Goal: Transaction & Acquisition: Purchase product/service

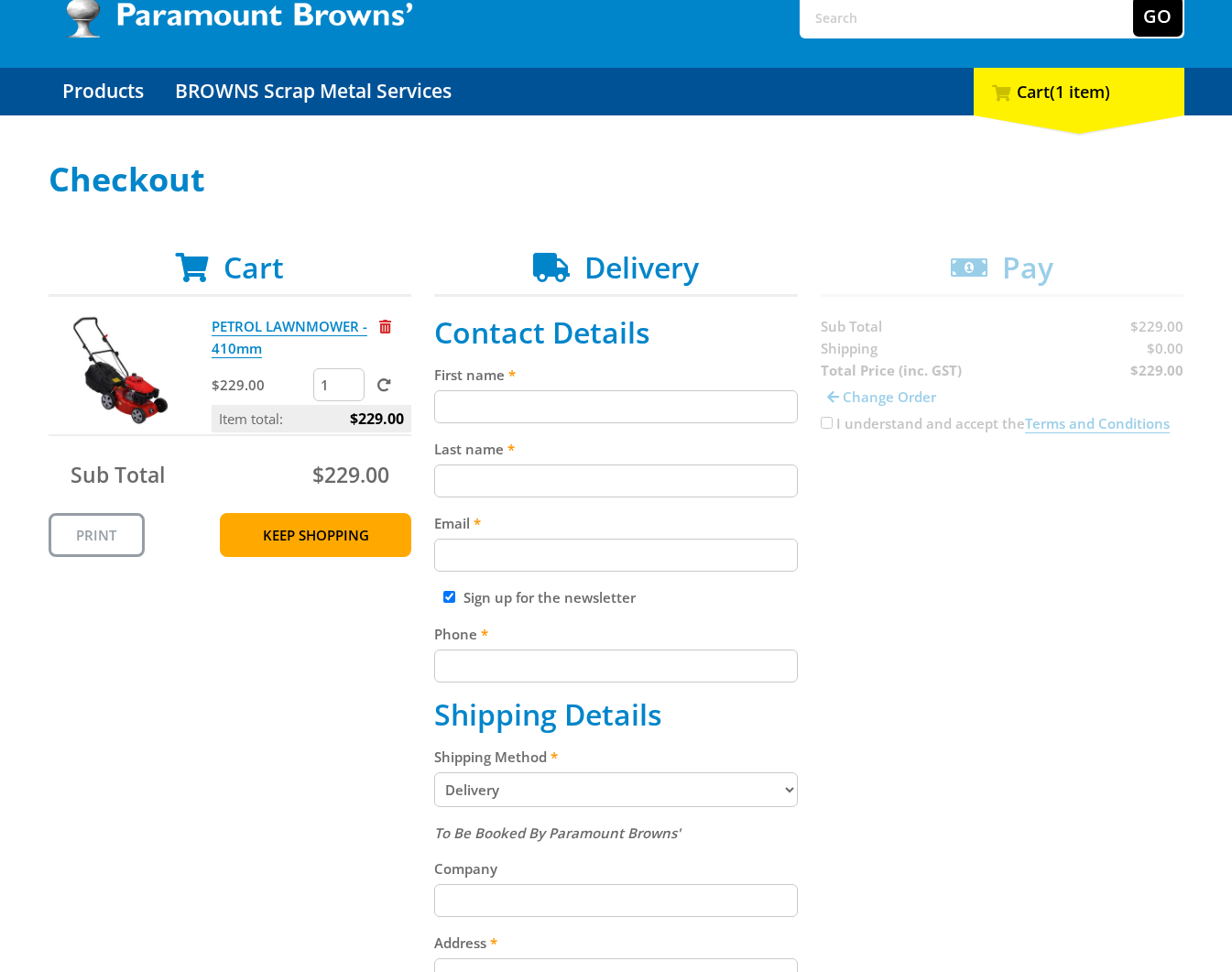
scroll to position [130, 0]
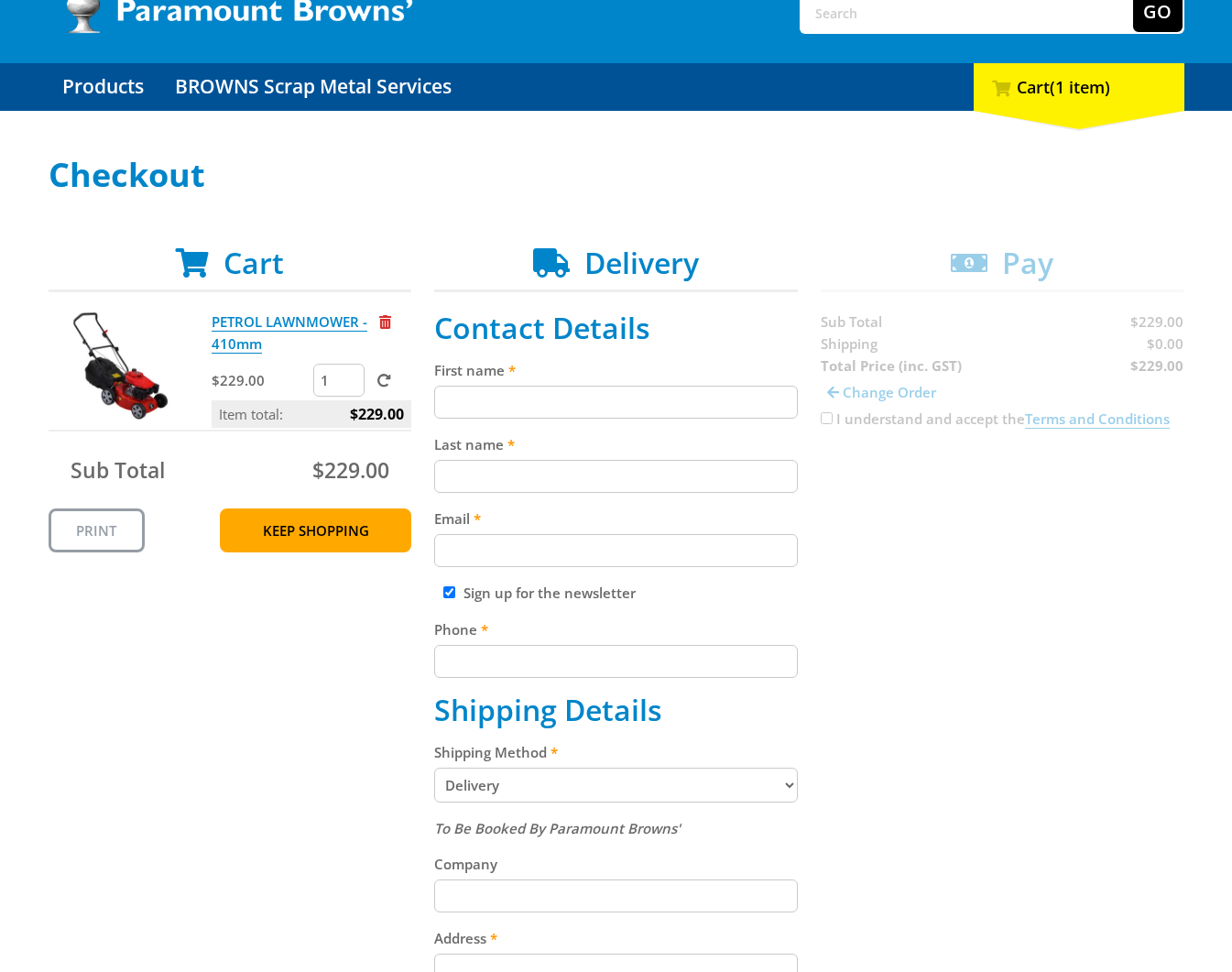
click at [477, 409] on input "First name" at bounding box center [616, 401] width 363 height 33
type input "[PERSON_NAME]"
type input "[EMAIL_ADDRESS][DOMAIN_NAME]"
type input "2015550213"
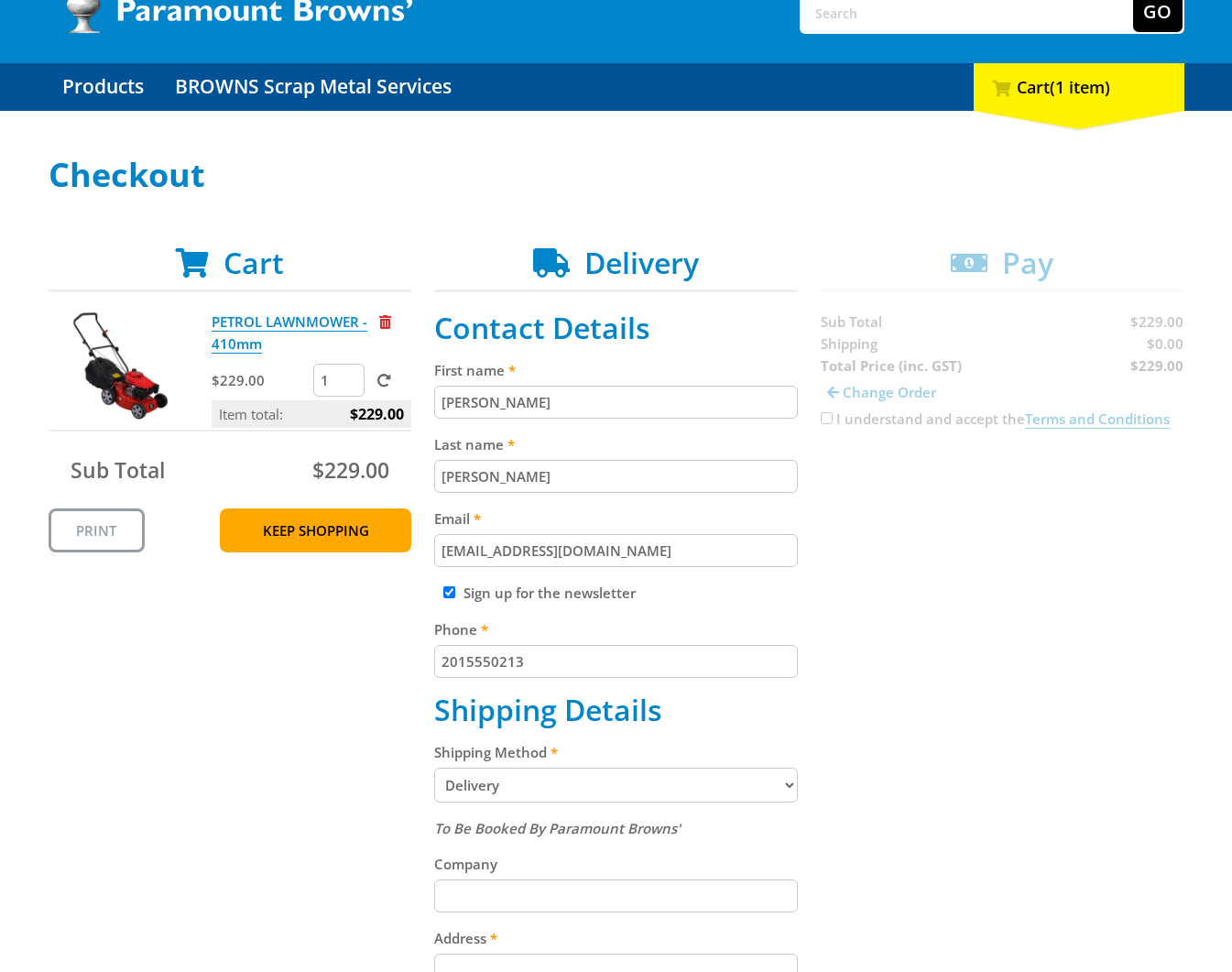
type input "[STREET_ADDRESS]"
type input "[GEOGRAPHIC_DATA]"
type input "3260"
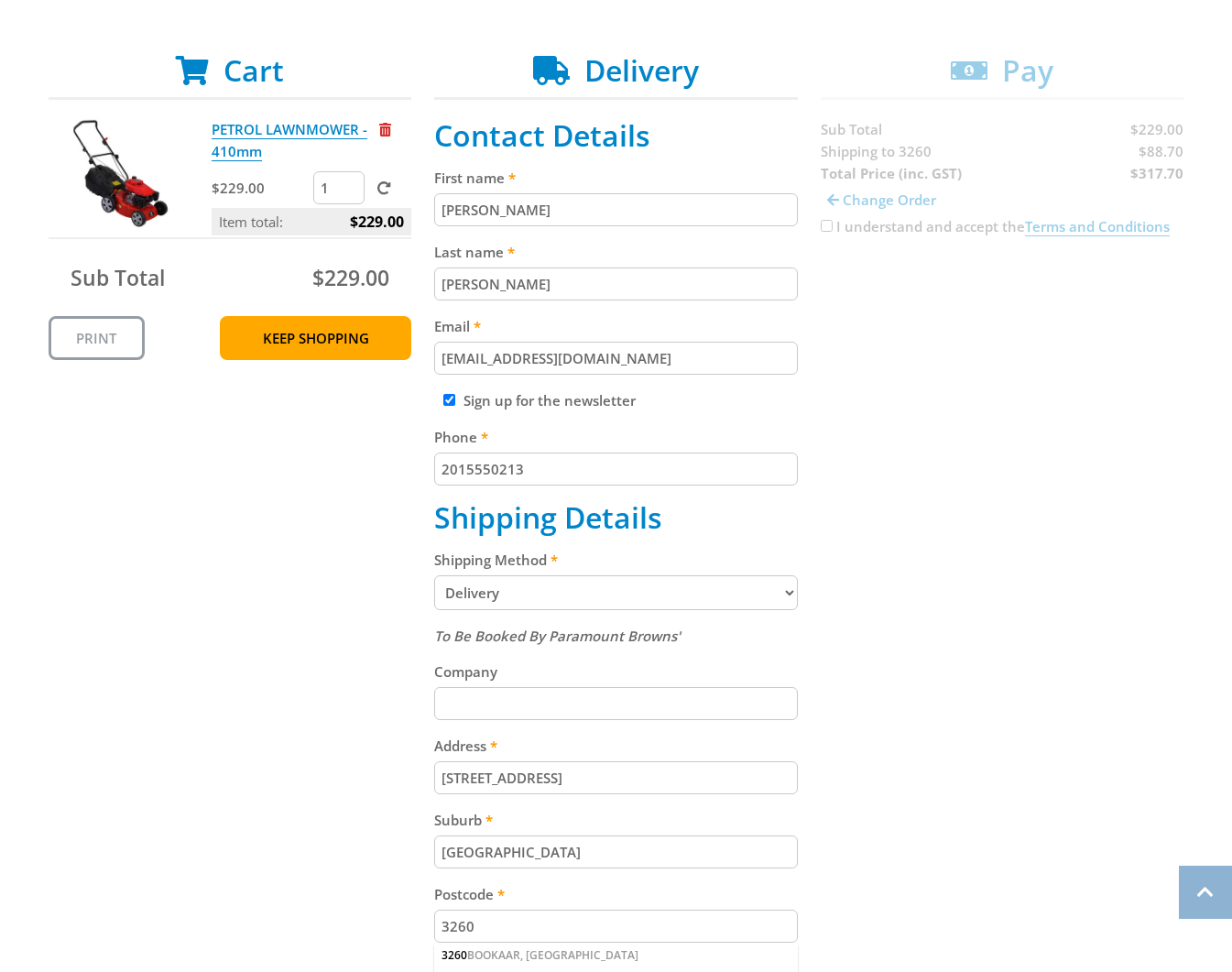
scroll to position [332, 0]
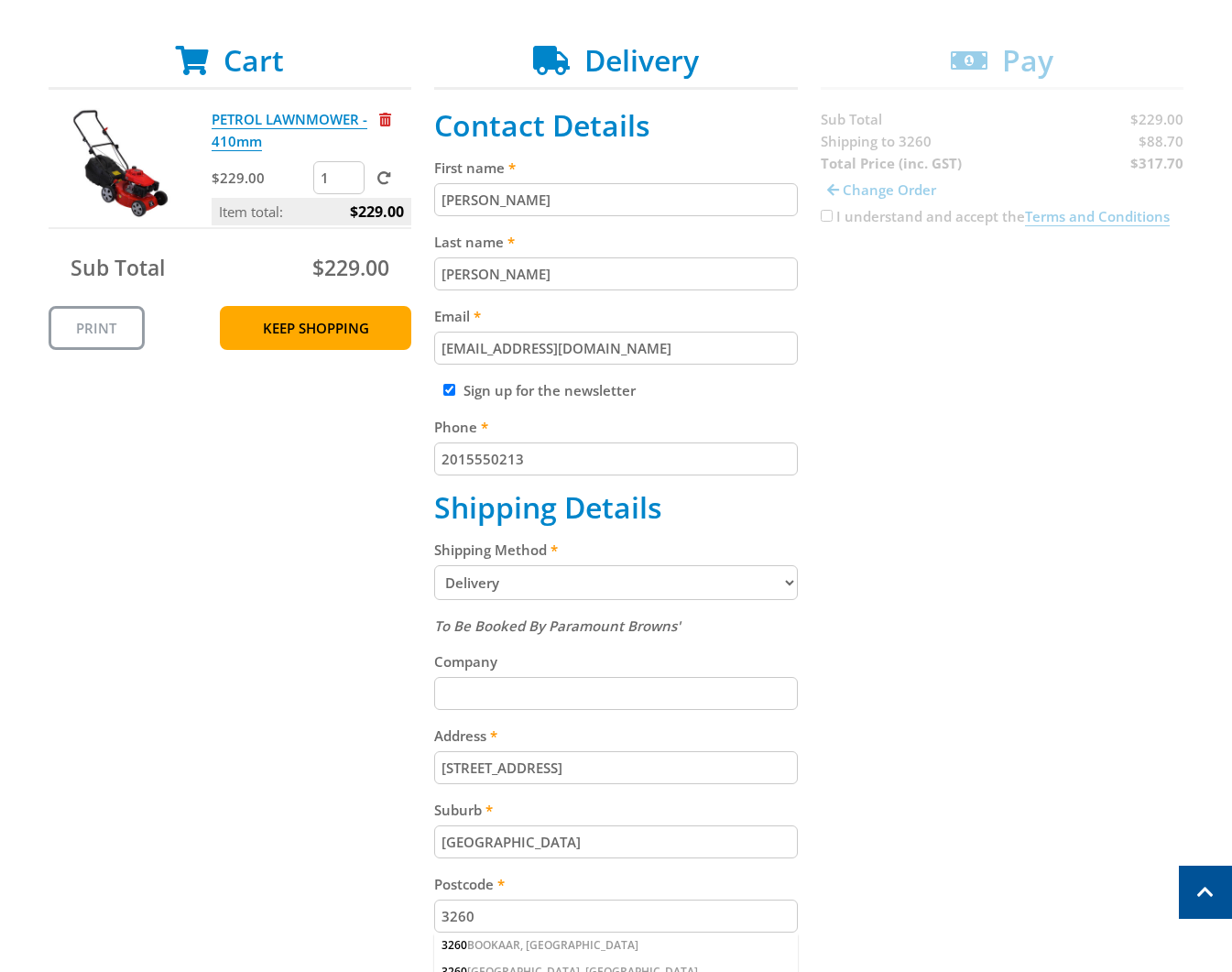
click at [474, 586] on select "Pickup from Gepps Cross Delivery" at bounding box center [616, 582] width 363 height 35
select select "Pickup"
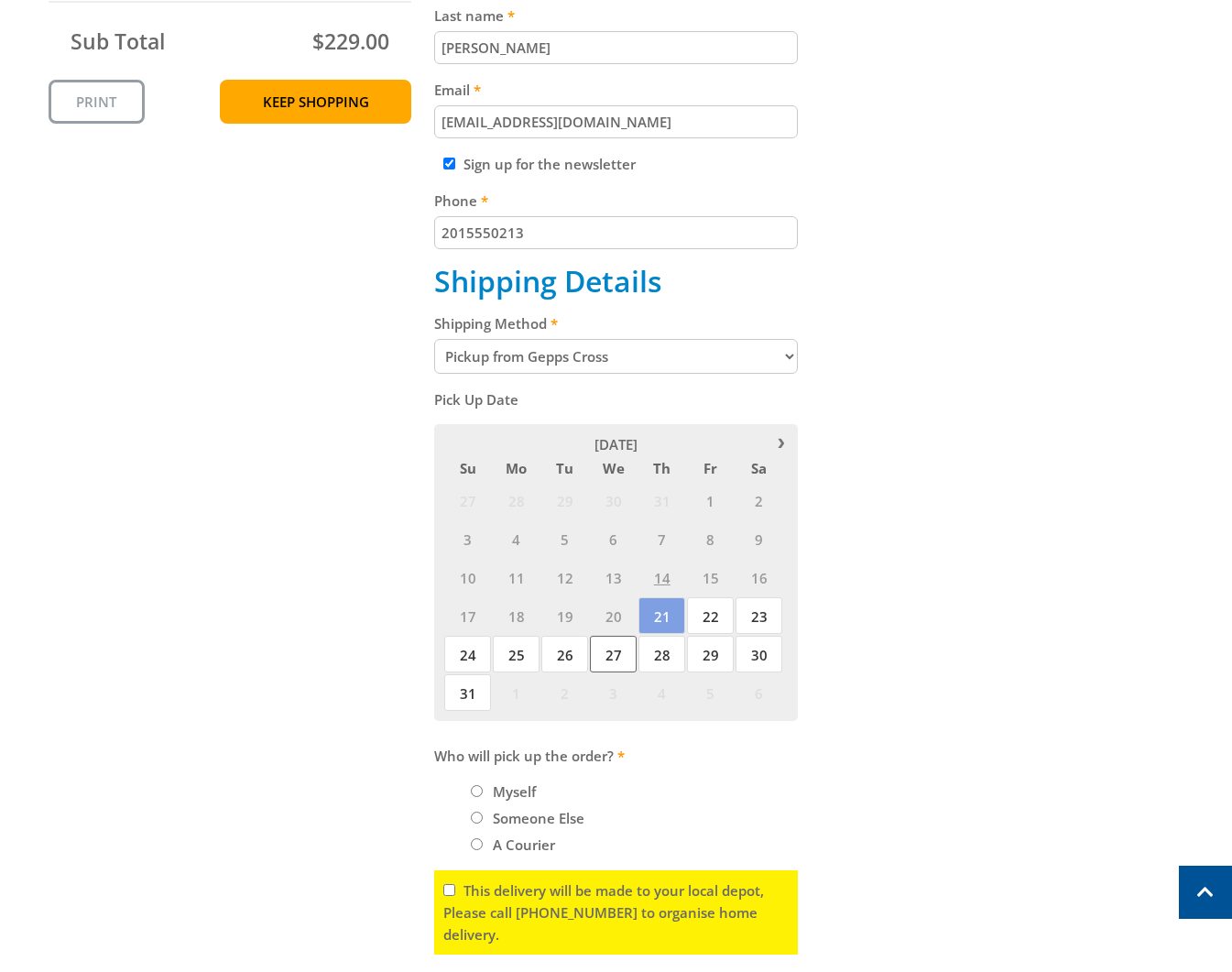
scroll to position [611, 0]
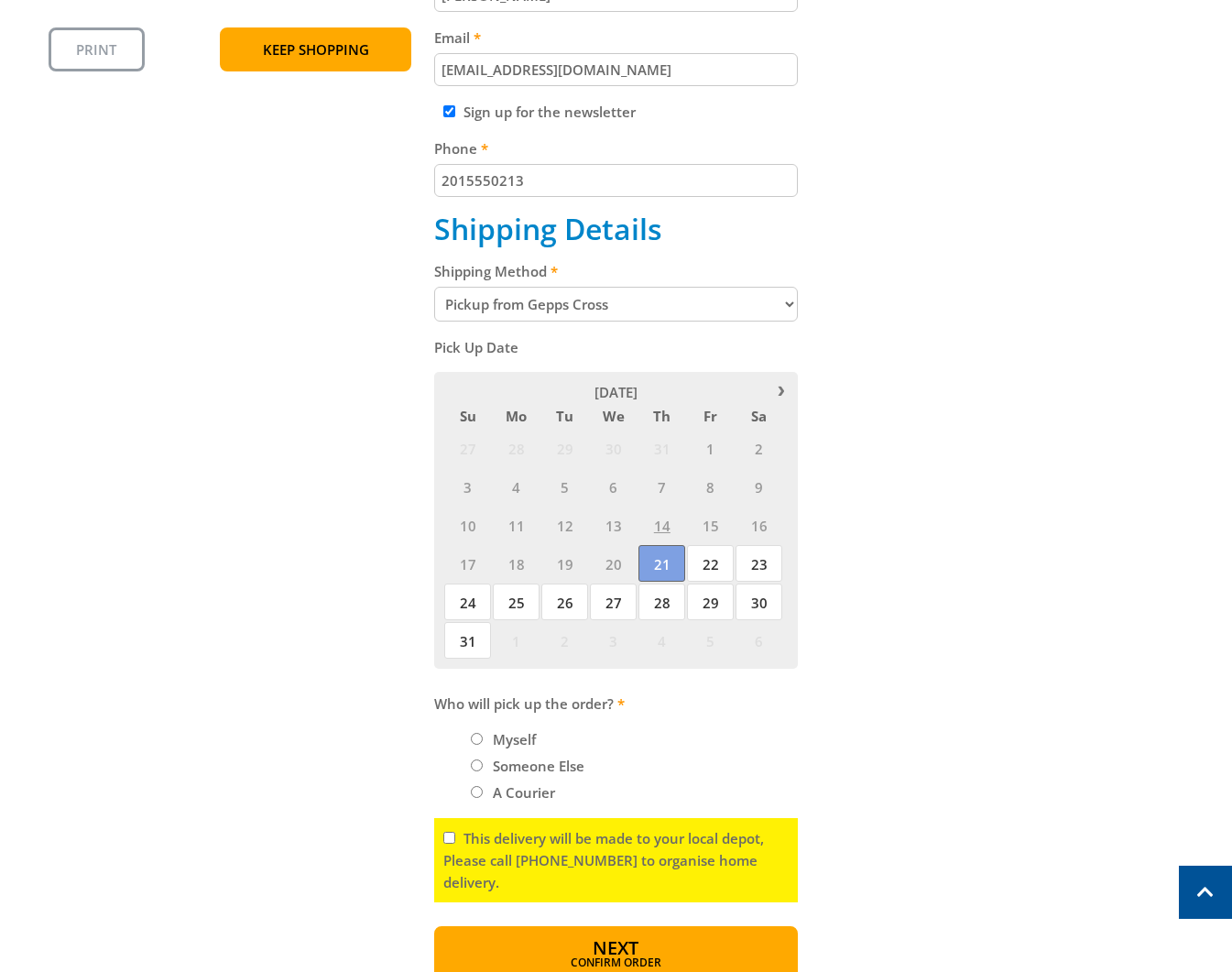
click at [660, 578] on span "21" at bounding box center [661, 563] width 46 height 37
click at [660, 562] on span "21" at bounding box center [661, 563] width 46 height 37
click at [525, 738] on label "Myself" at bounding box center [514, 739] width 56 height 31
click at [483, 738] on input "Myself" at bounding box center [477, 738] width 12 height 12
radio input "true"
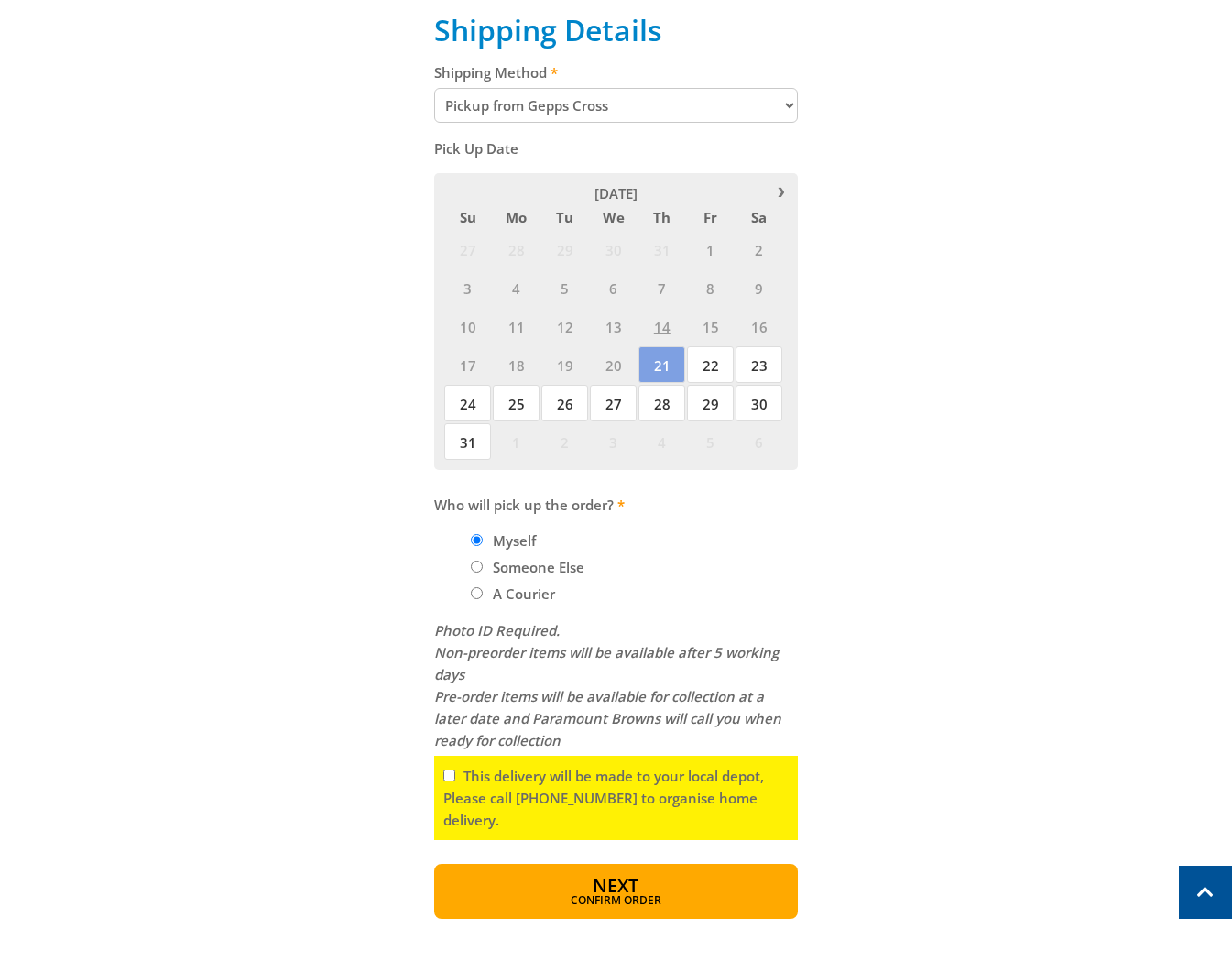
scroll to position [878, 0]
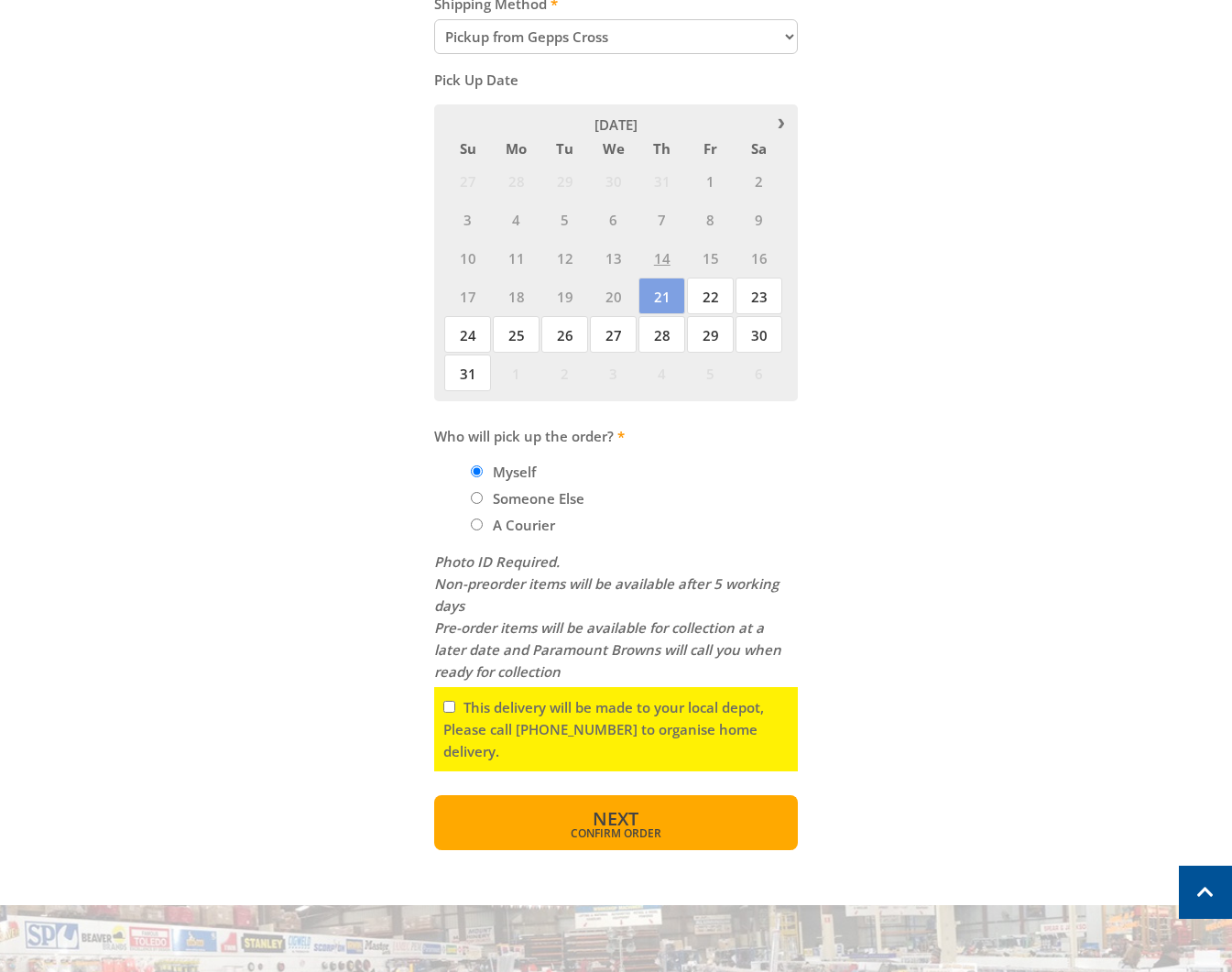
click at [615, 833] on span "Confirm order" at bounding box center [615, 834] width 285 height 11
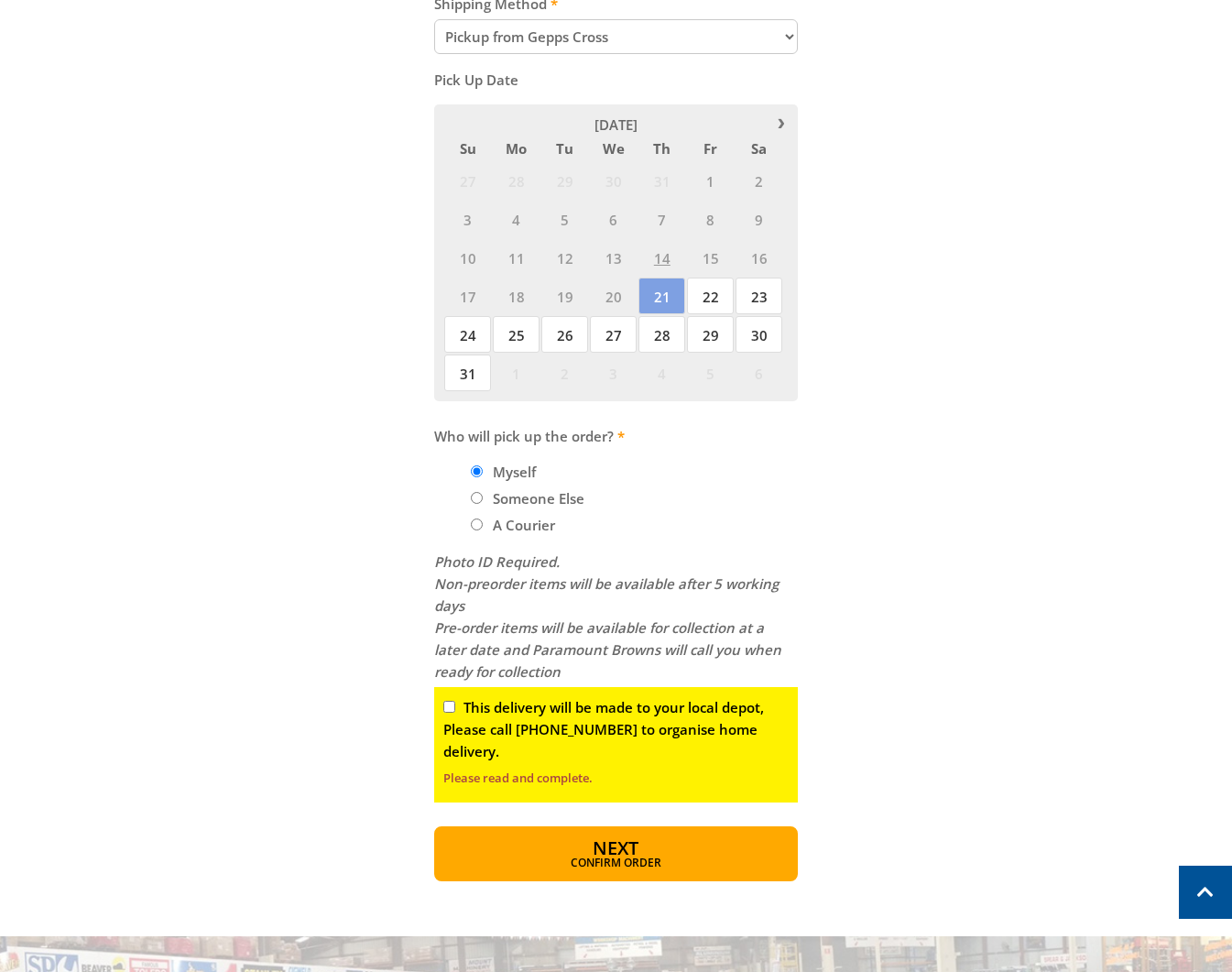
click at [450, 705] on input "This delivery will be made to your local depot, Please call (08) 8260 6333 to o…" at bounding box center [449, 706] width 12 height 12
checkbox input "true"
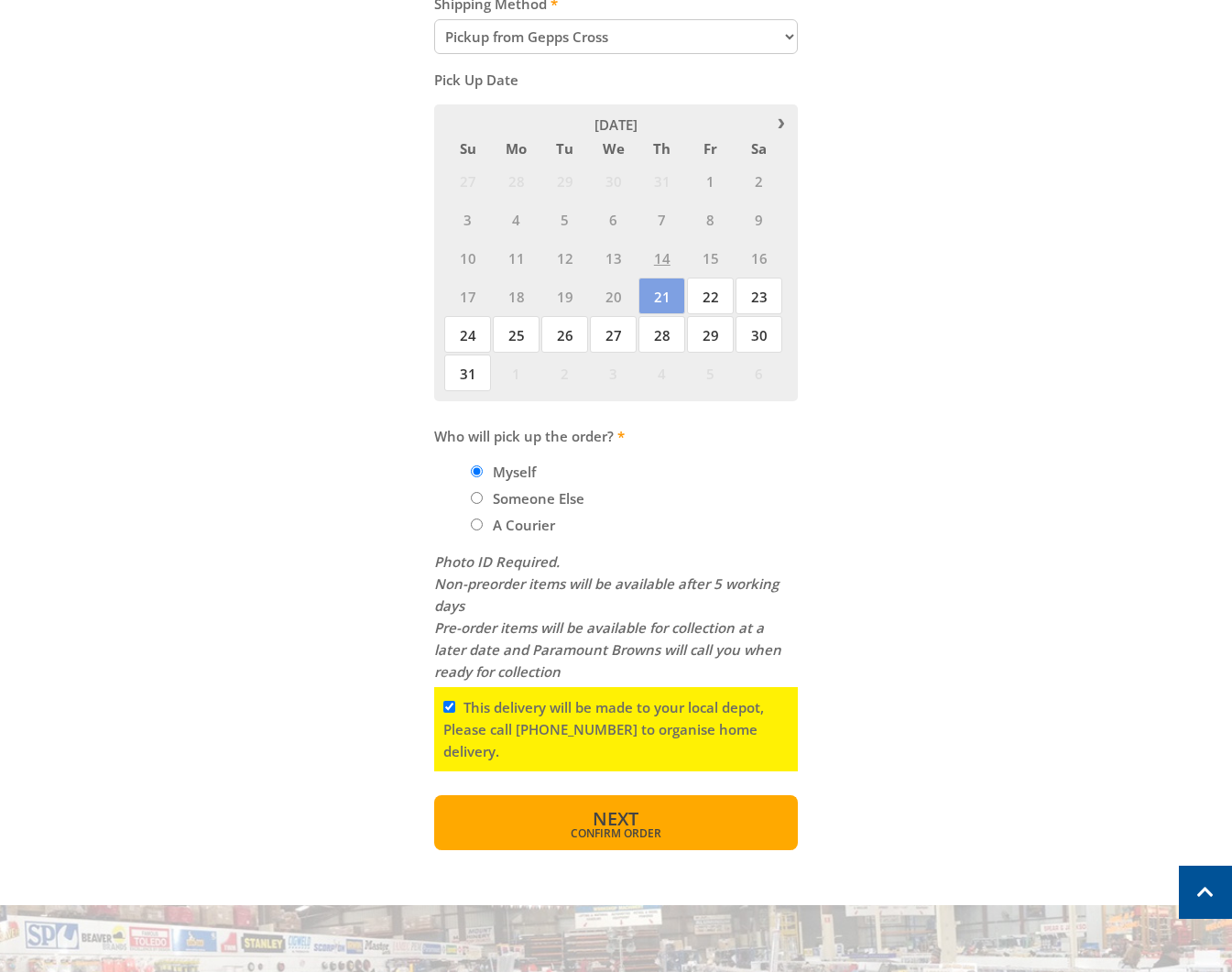
click at [660, 828] on span "Confirm order" at bounding box center [615, 834] width 285 height 11
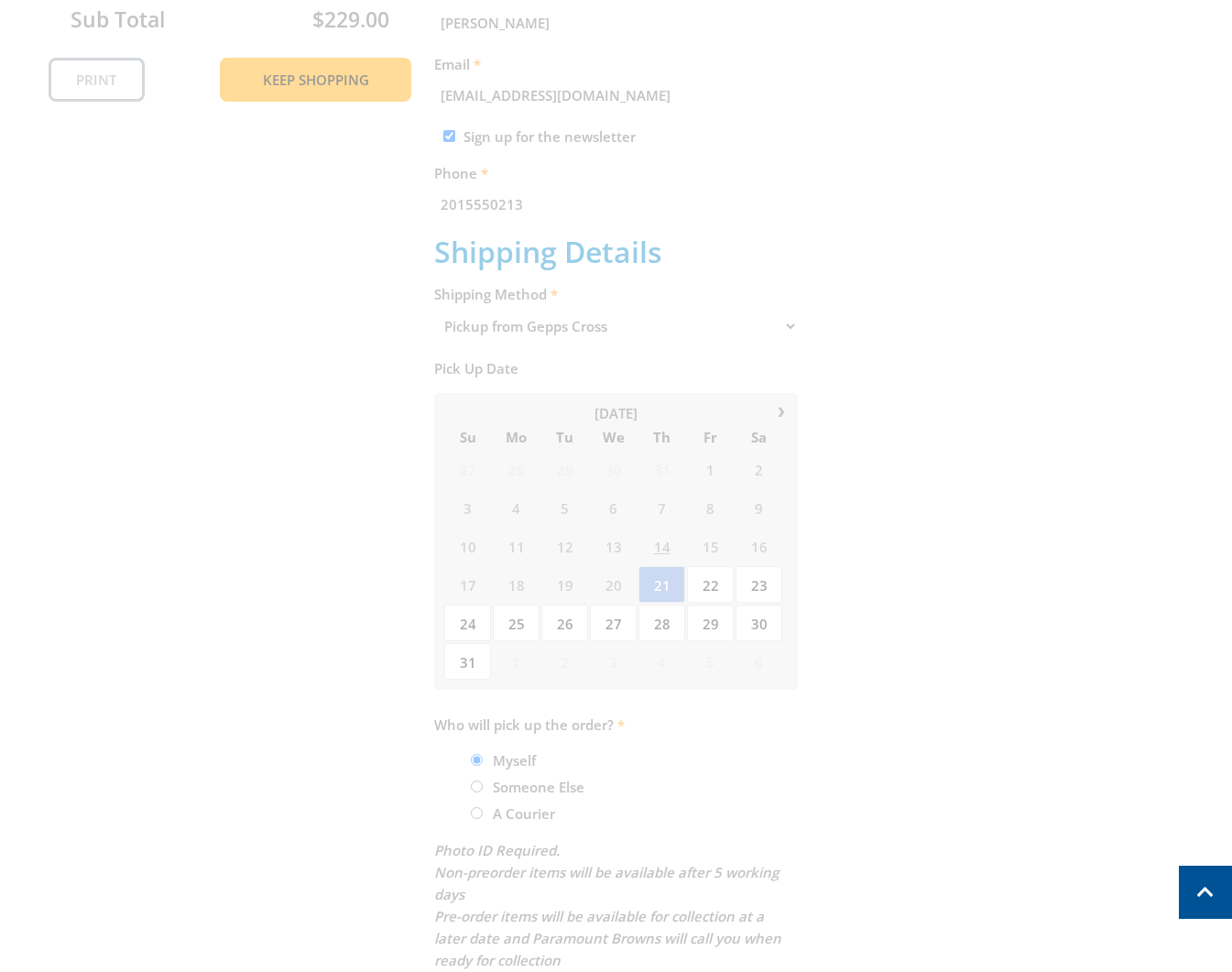
scroll to position [376, 0]
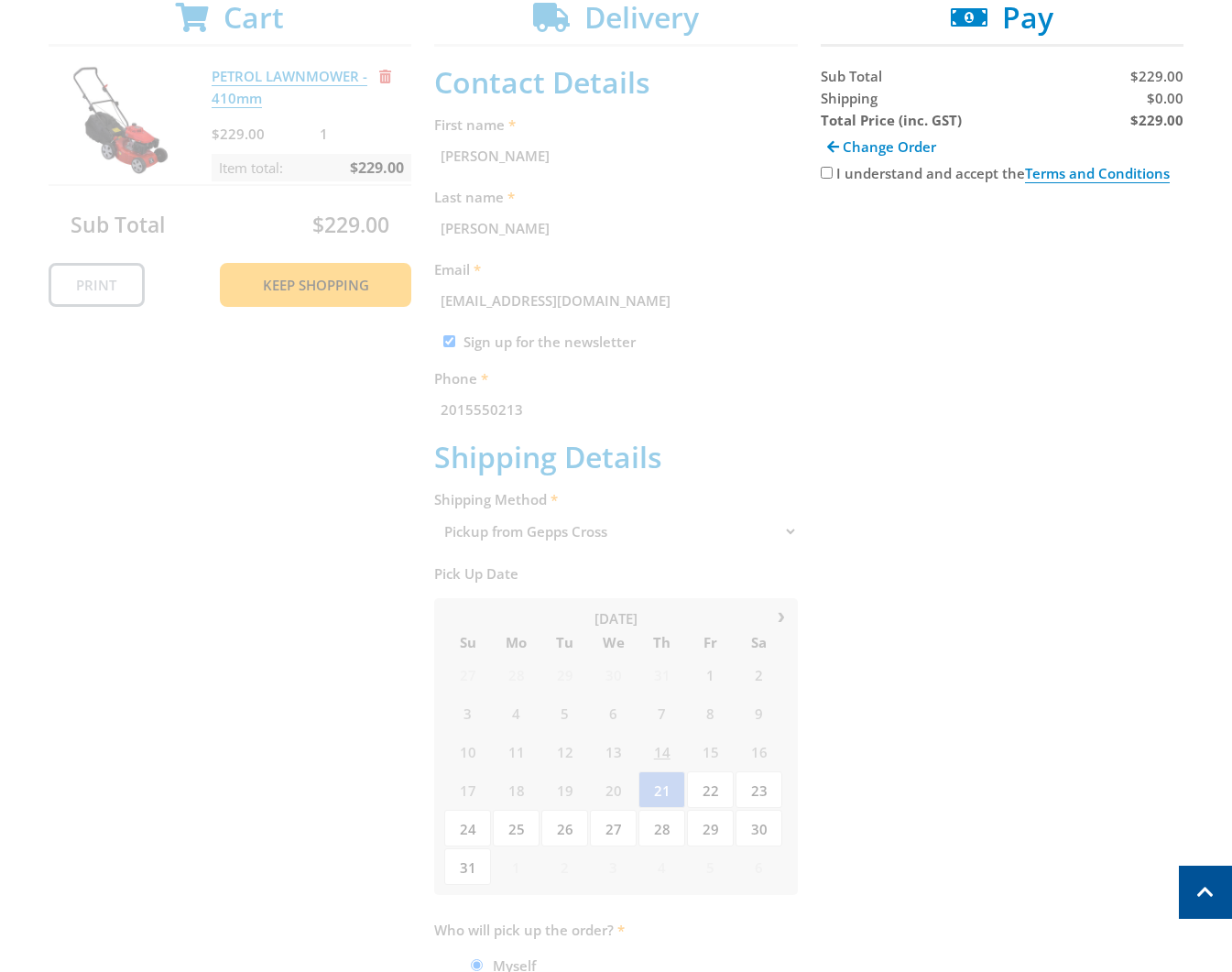
click at [674, 533] on div "Cart PETROL LAWNMOWER - 410mm $229.00 1 Item total: $229.00 Sub Total $229.00 P…" at bounding box center [616, 672] width 1135 height 1344
click at [585, 524] on div "Cart PETROL LAWNMOWER - 410mm $229.00 1 Item total: $229.00 Sub Total $229.00 P…" at bounding box center [616, 672] width 1135 height 1344
click at [642, 483] on div "Cart PETROL LAWNMOWER - 410mm $229.00 1 Item total: $229.00 Sub Total $229.00 P…" at bounding box center [616, 672] width 1135 height 1344
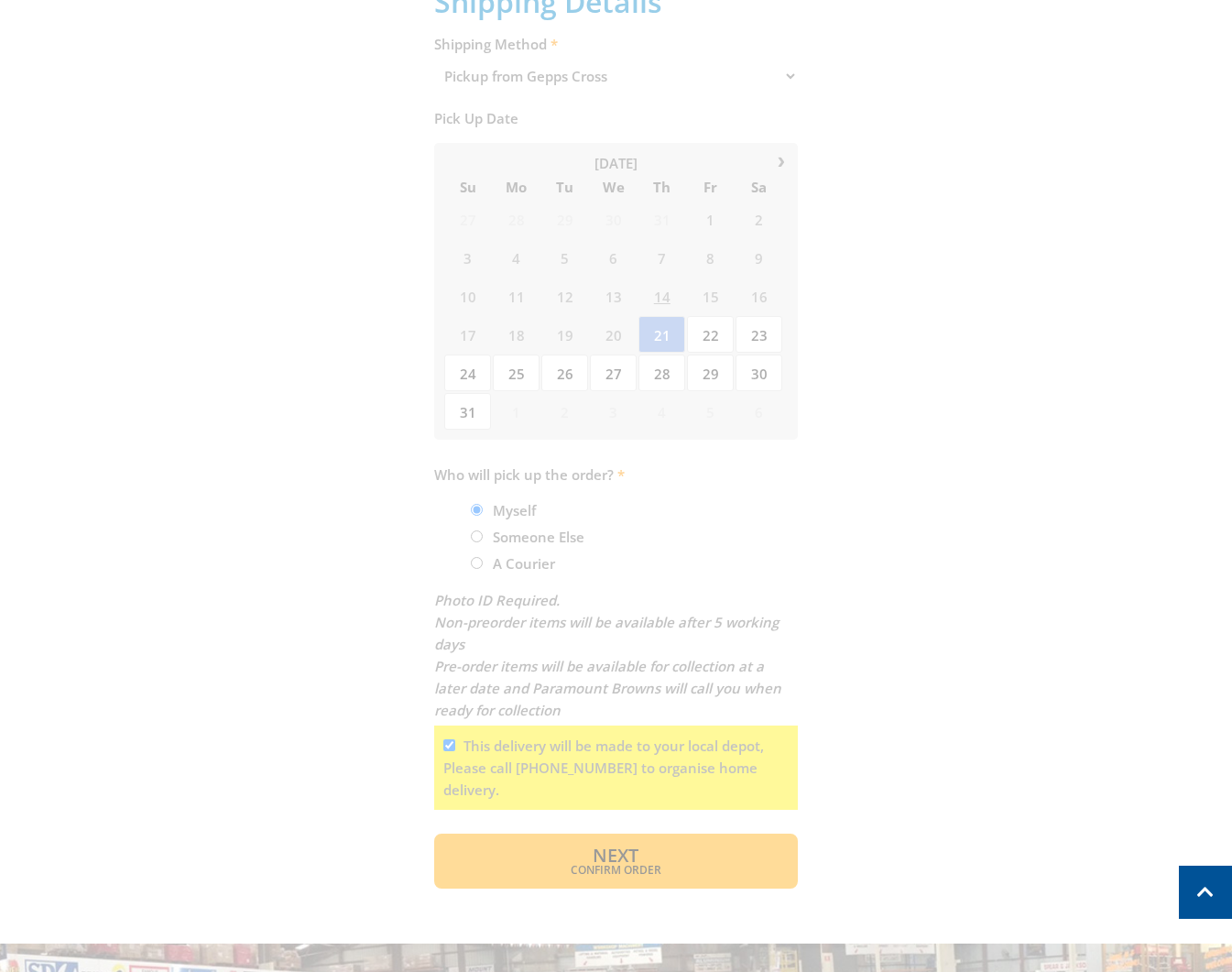
scroll to position [800, 0]
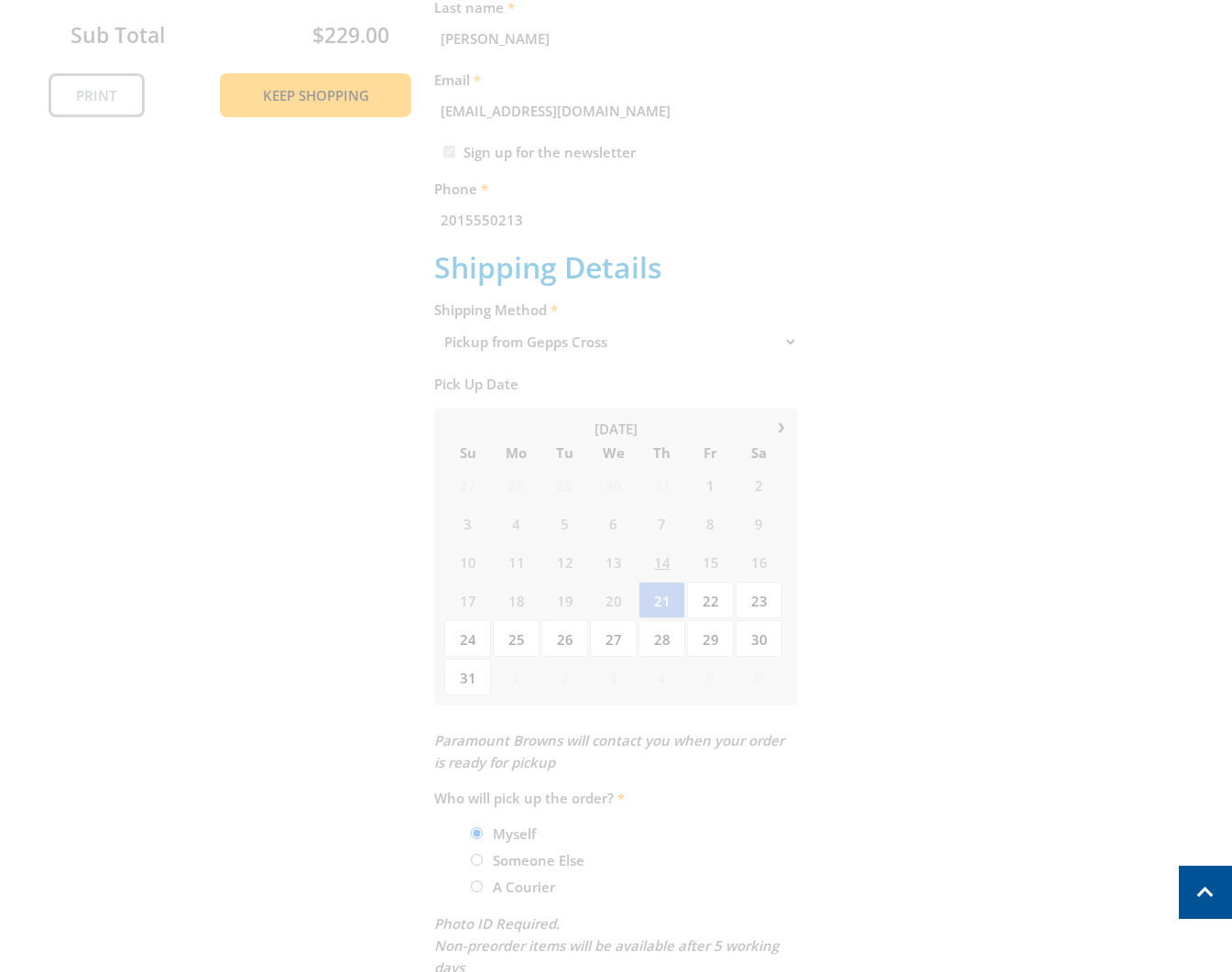
click at [564, 450] on div "Cart PETROL LAWNMOWER - 410mm $229.00 1 Item total: $229.00 Sub Total $229.00 P…" at bounding box center [616, 460] width 1135 height 1299
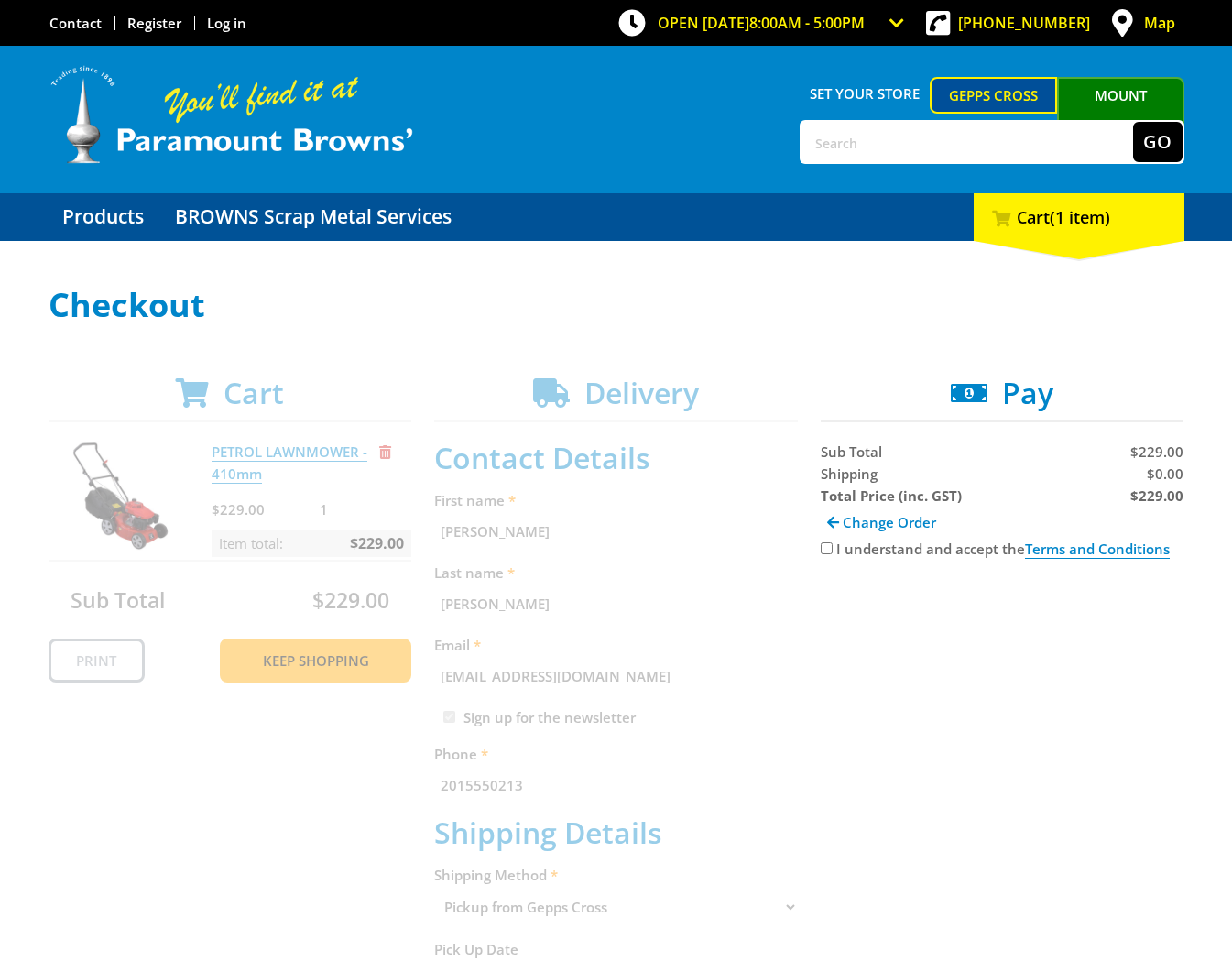
drag, startPoint x: 637, startPoint y: 488, endPoint x: 651, endPoint y: 477, distance: 17.8
click at [820, 549] on input "I understand and accept the Terms and Conditions" at bounding box center [826, 548] width 12 height 12
checkbox input "true"
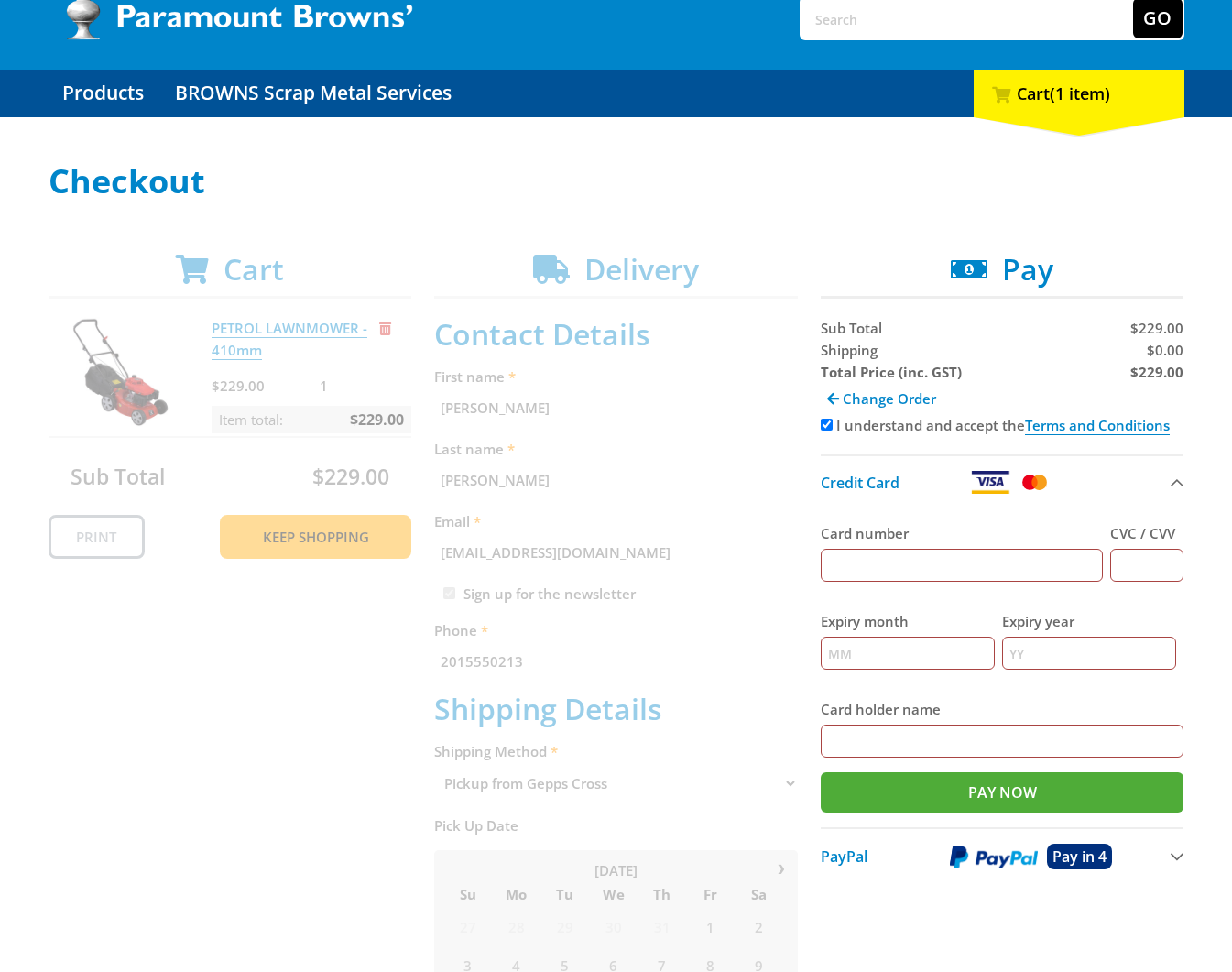
scroll to position [265, 0]
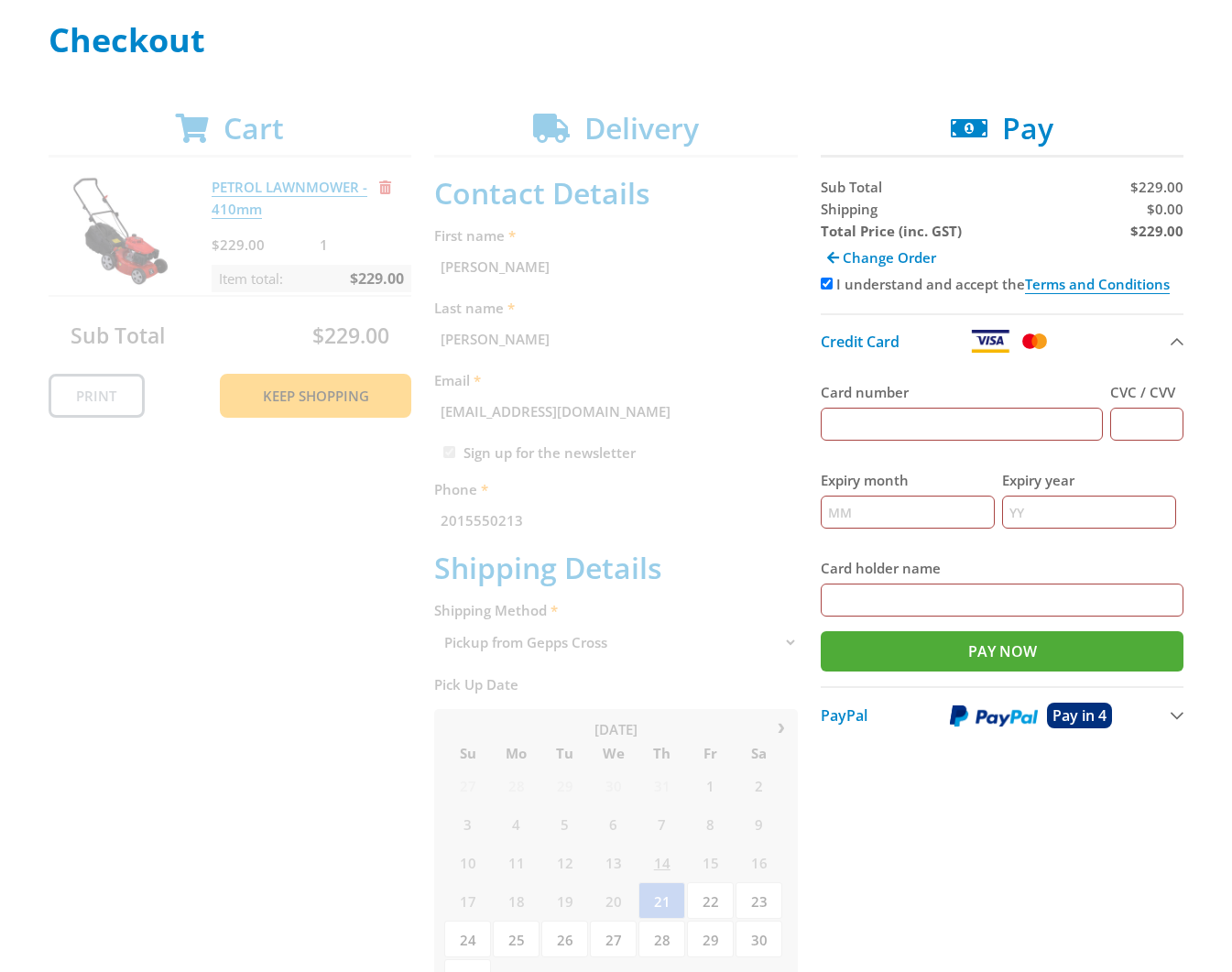
click at [554, 635] on div "Cart PETROL LAWNMOWER - 410mm $229.00 1 Item total: $229.00 Sub Total $229.00 P…" at bounding box center [616, 760] width 1135 height 1299
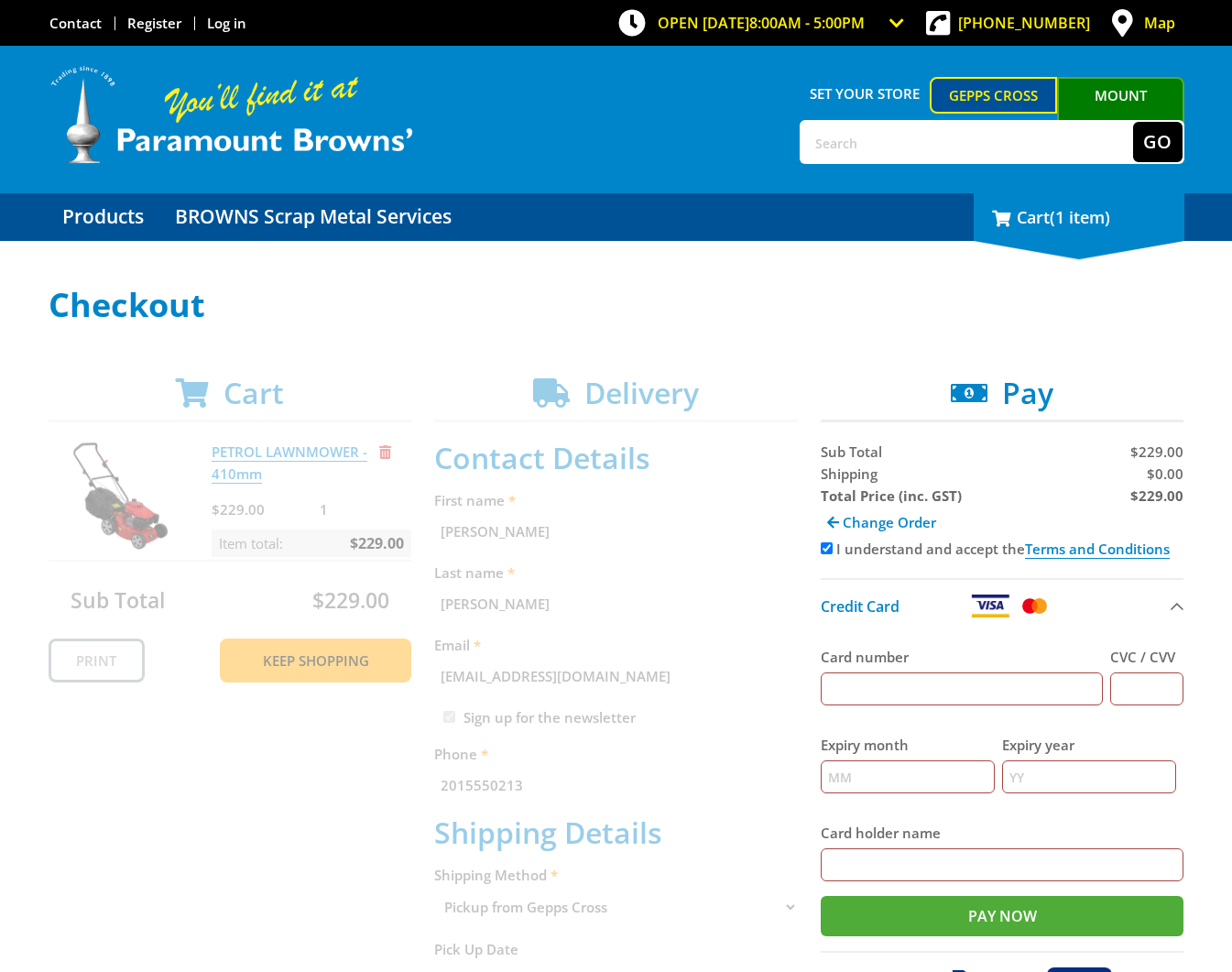
click at [1036, 207] on div "1 Cart (1 item)" at bounding box center [1079, 217] width 211 height 47
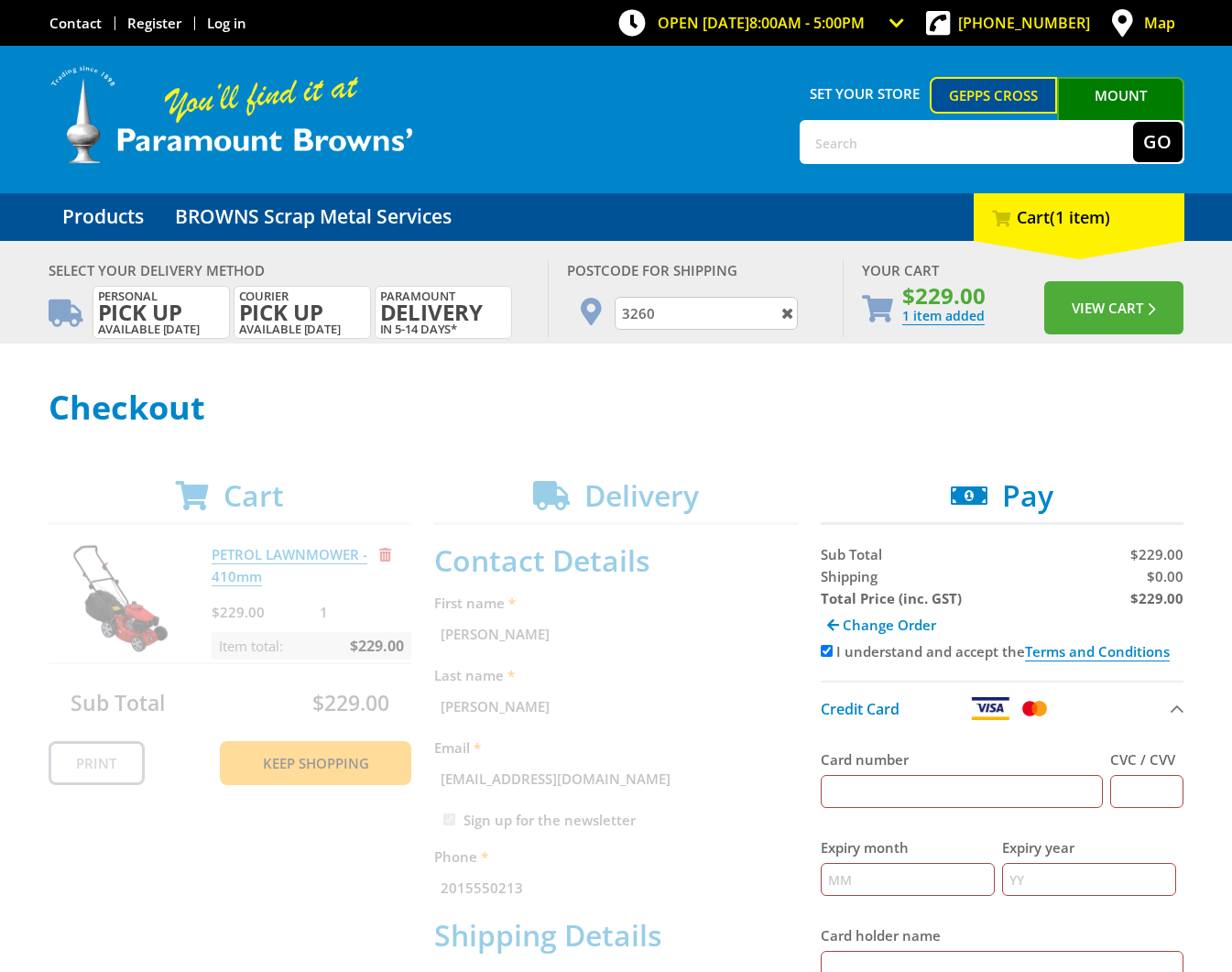
click at [685, 304] on input "3260" at bounding box center [706, 313] width 184 height 33
paste input "525"
type input "5250"
click at [1044, 281] on button "View Cart" at bounding box center [1113, 308] width 139 height 53
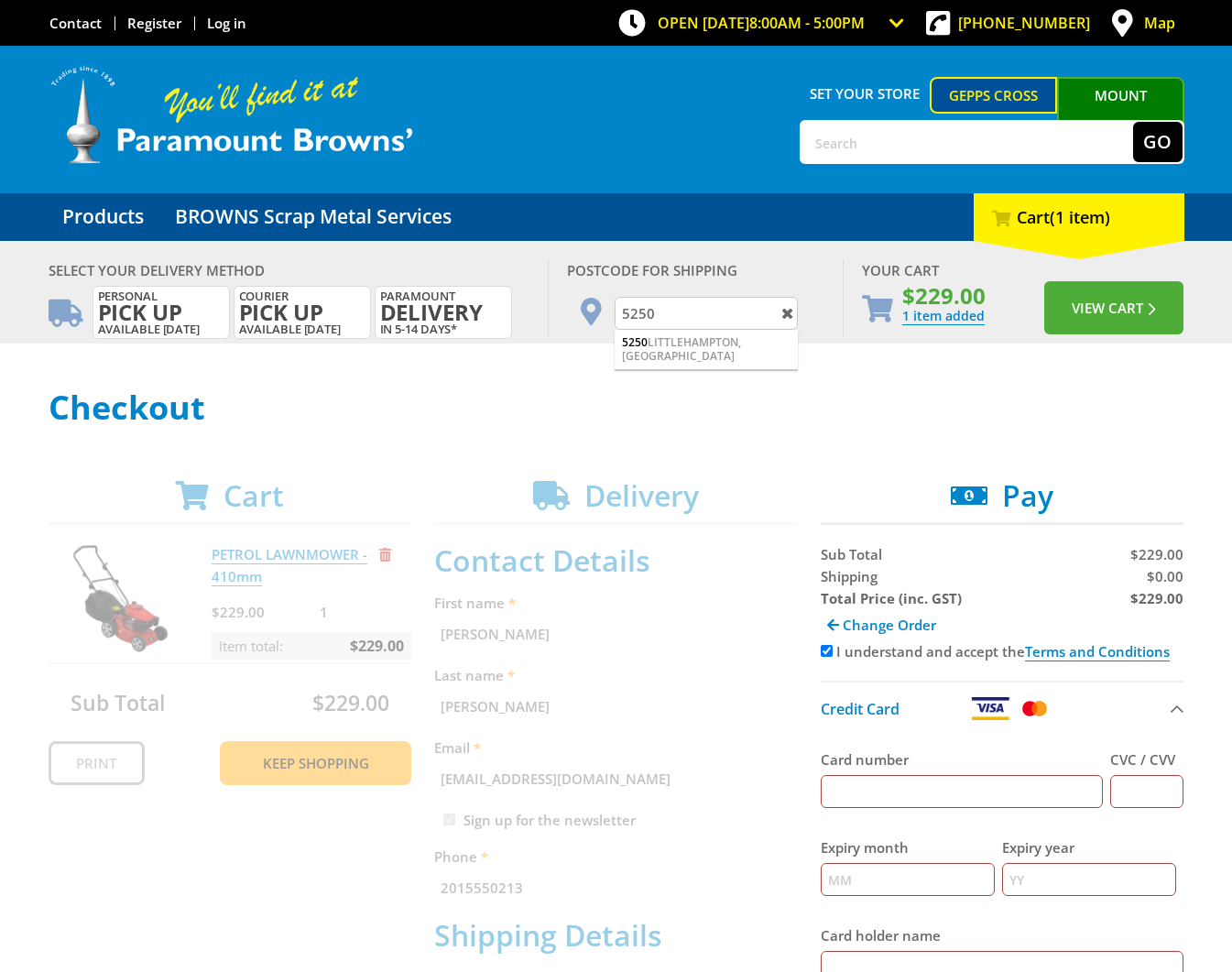
click at [1044, 281] on button "View Cart" at bounding box center [1113, 308] width 139 height 53
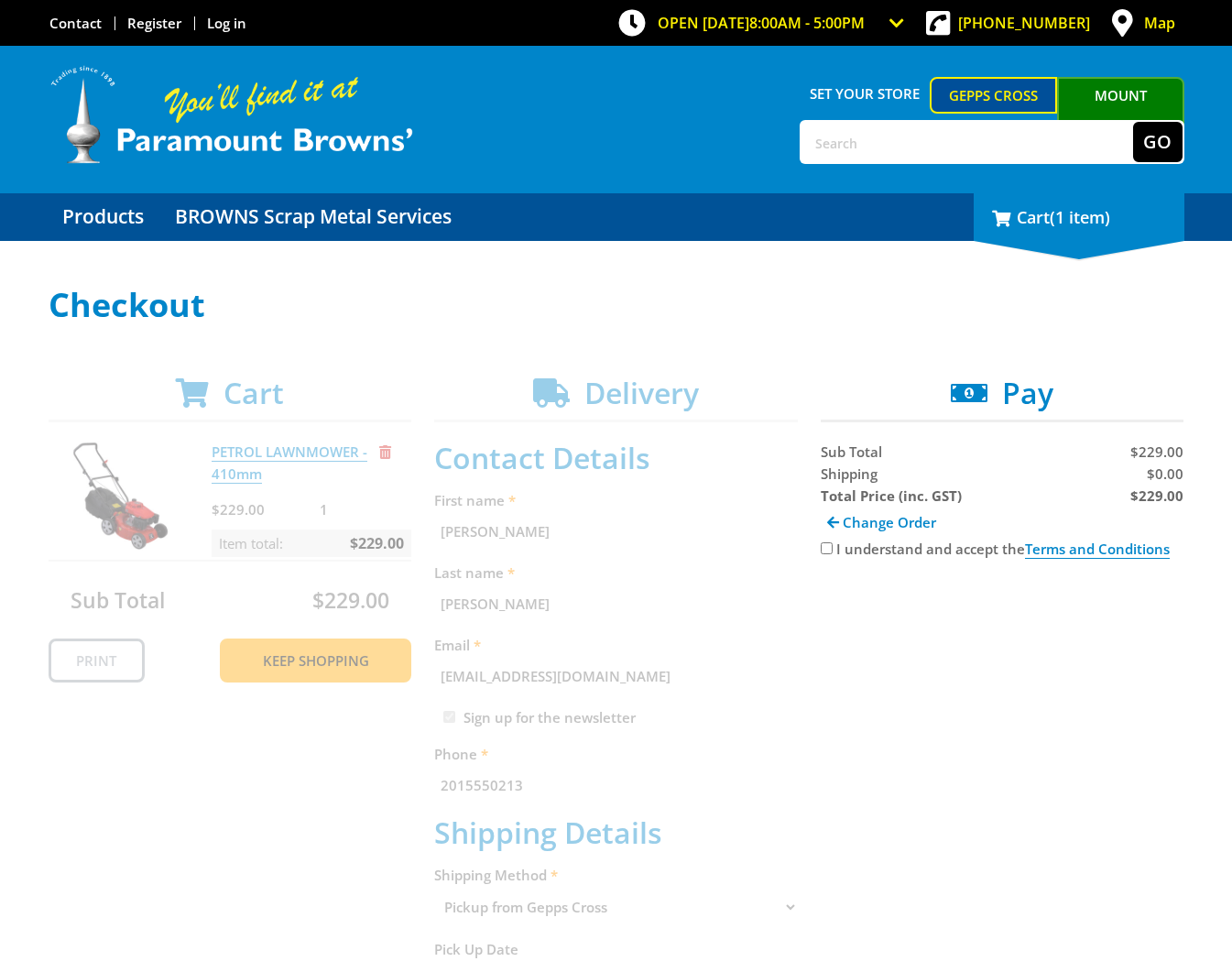
click at [1005, 217] on span at bounding box center [1000, 218] width 18 height 16
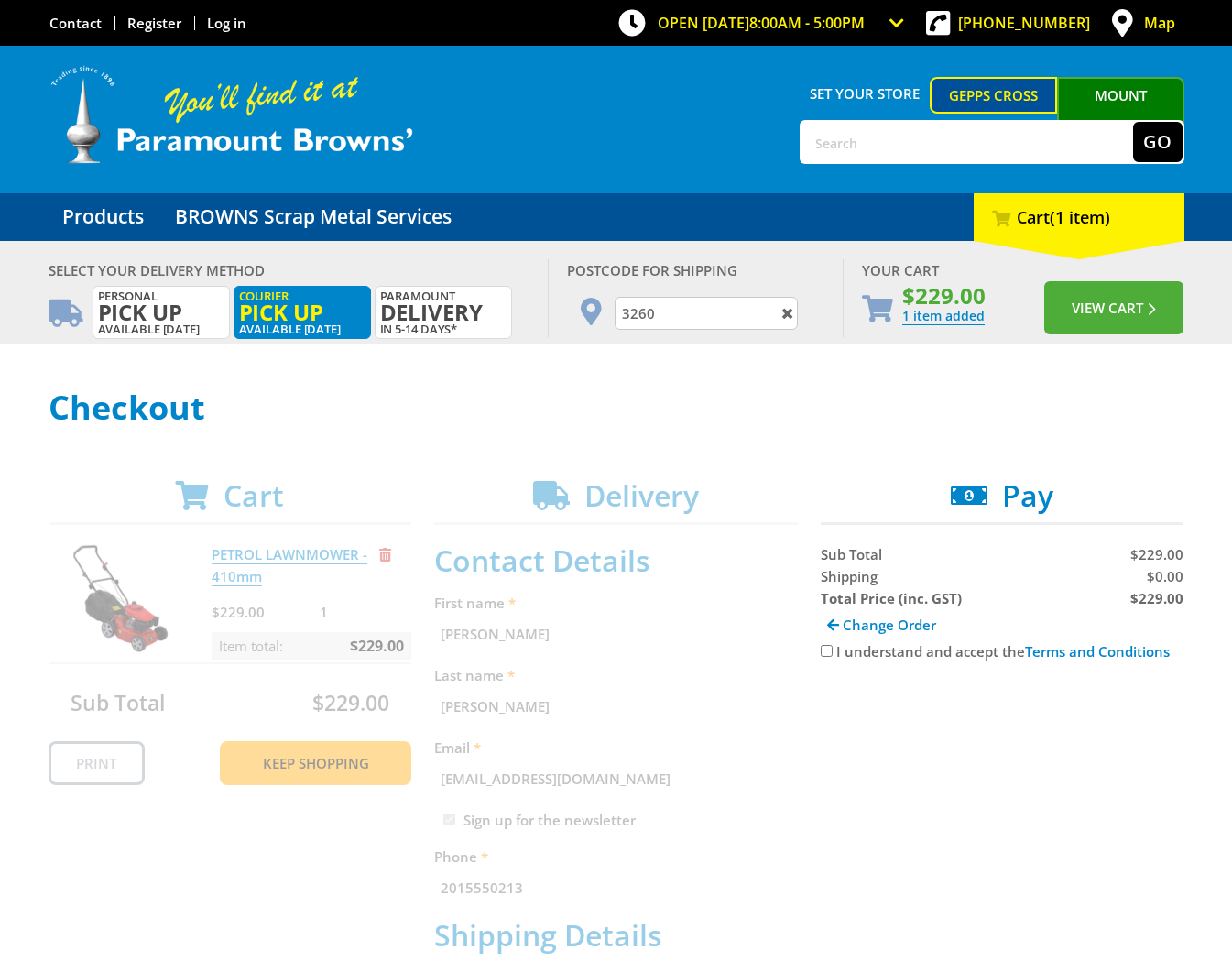
click at [295, 323] on label "Courier Pick up Available in 5 days" at bounding box center [302, 312] width 137 height 53
radio input "true"
click at [311, 294] on span "Courier Pick up" at bounding box center [303, 306] width 127 height 33
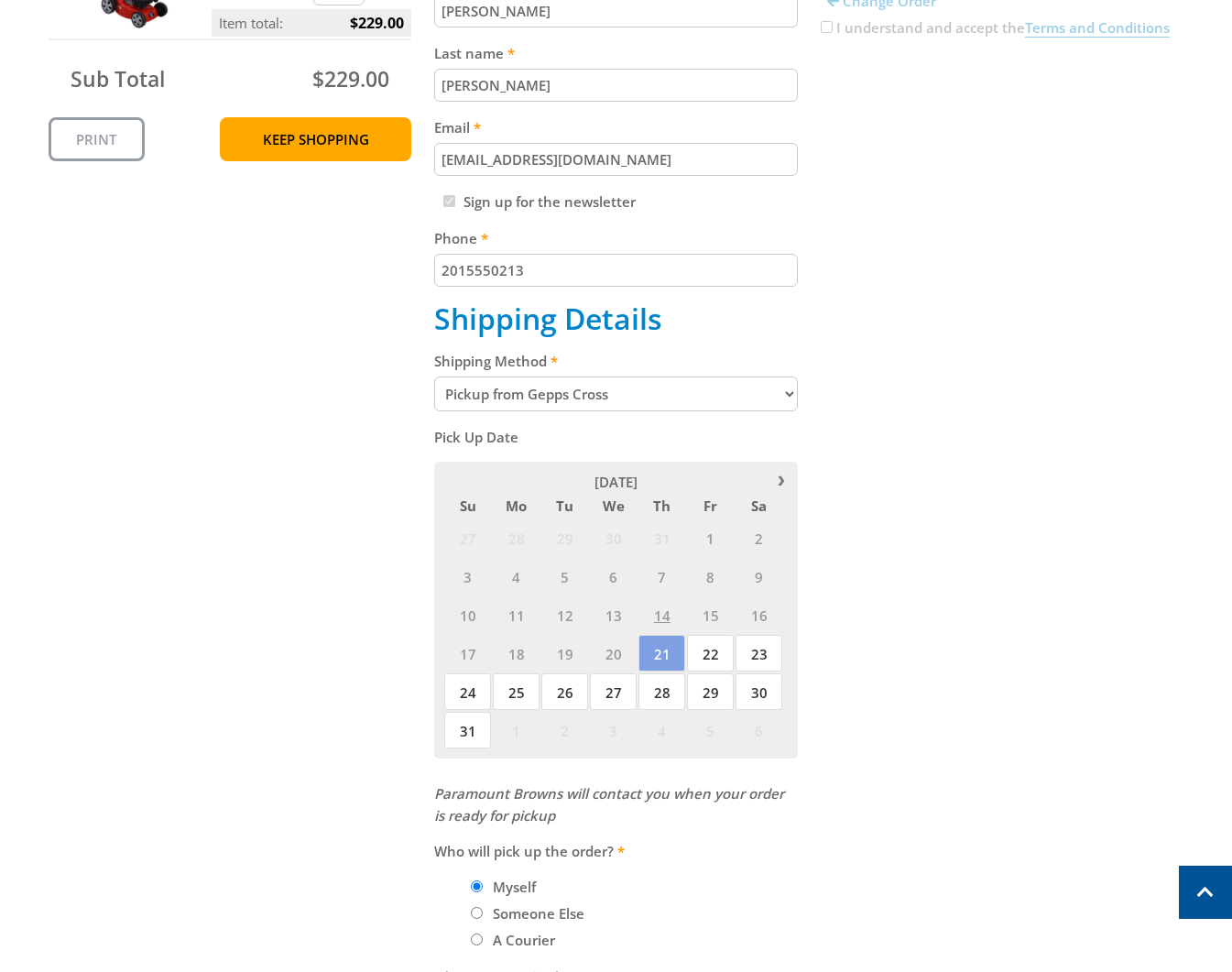
scroll to position [534, 0]
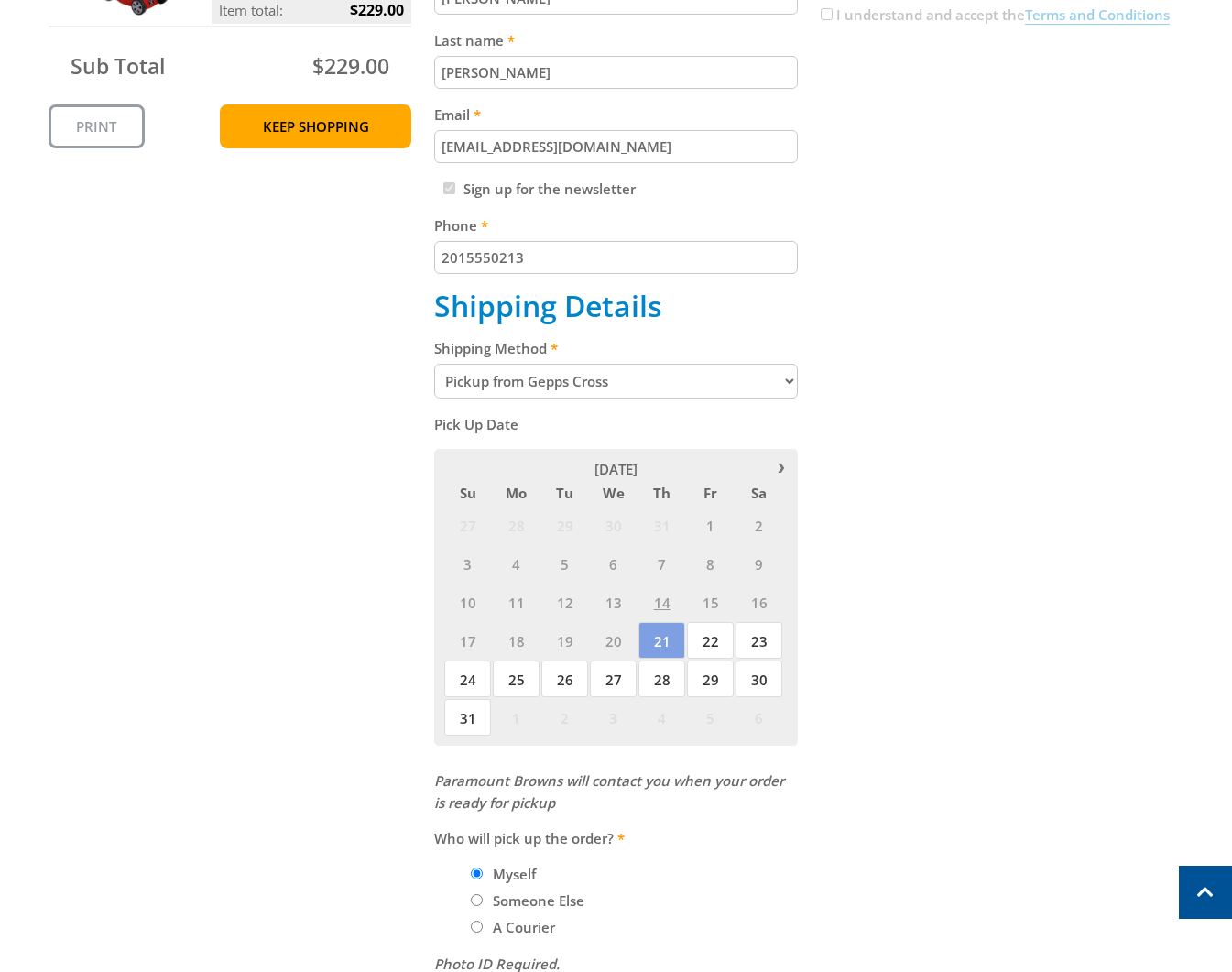
click at [600, 387] on select "Pickup from Gepps Cross Delivery" at bounding box center [616, 380] width 363 height 35
click at [1062, 468] on div "Cart PETROL LAWNMOWER - 410mm $229.00 1 Item total: $229.00 Sub Total $229.00 P…" at bounding box center [616, 495] width 1135 height 1307
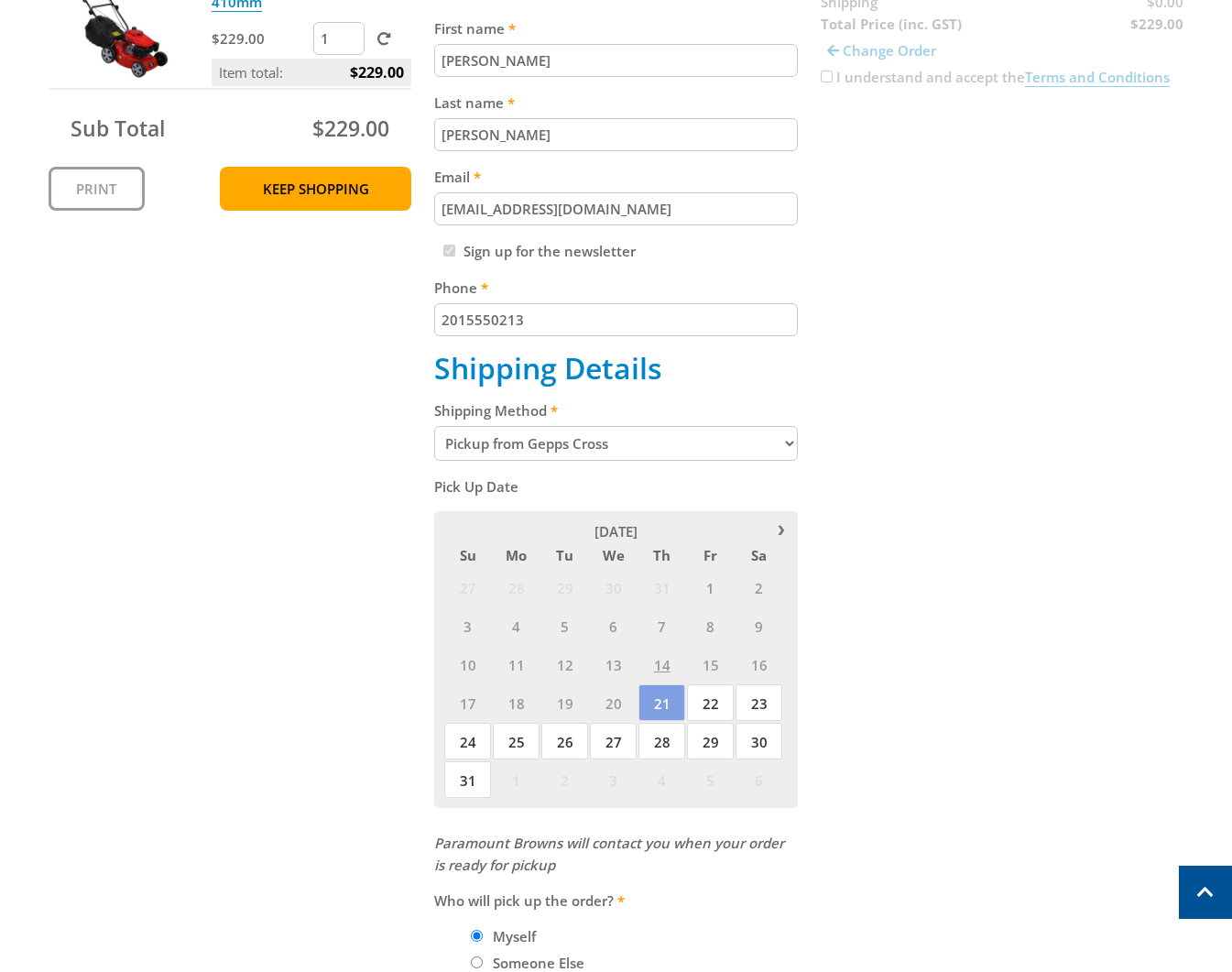
scroll to position [528, 0]
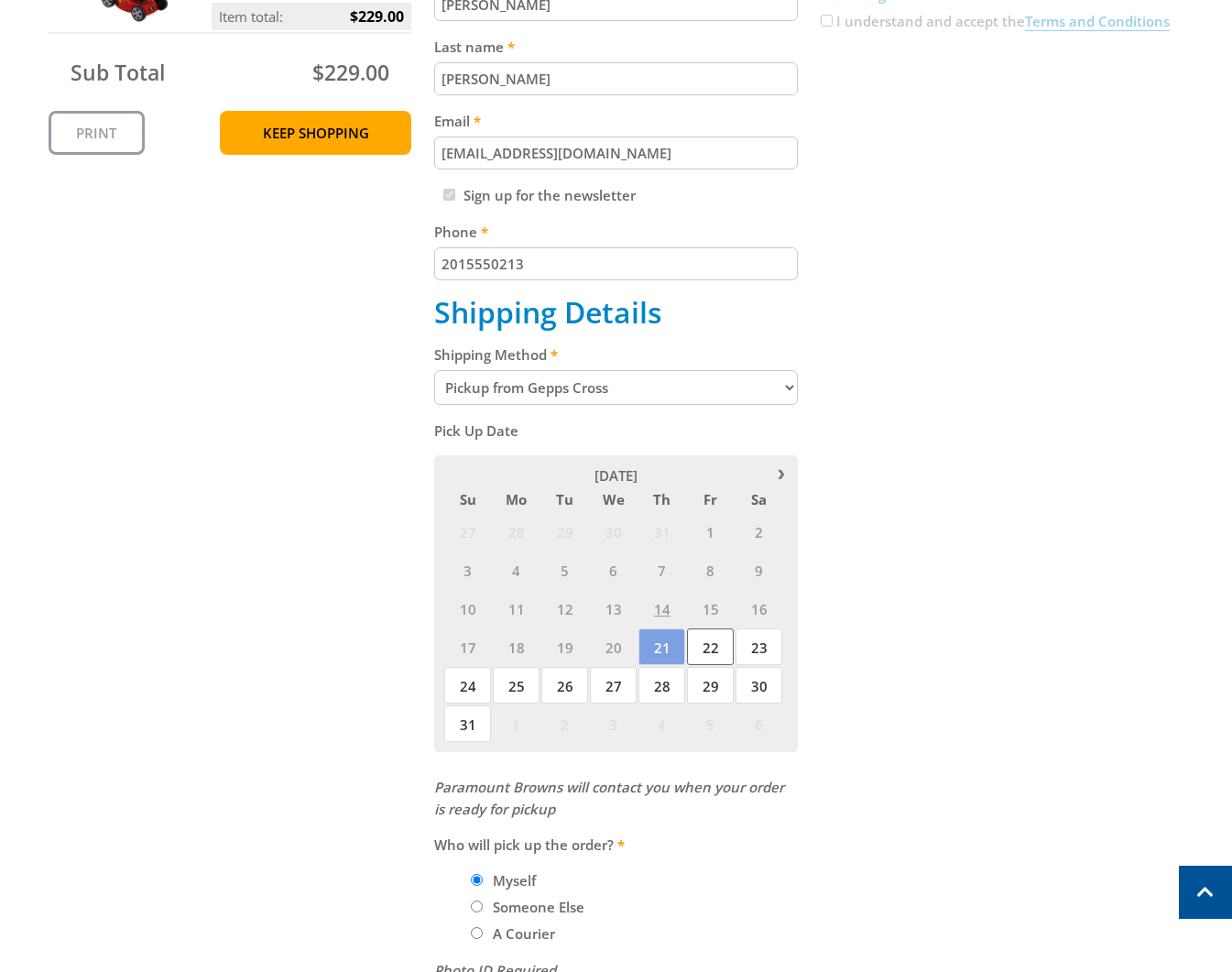
click at [702, 646] on span "22" at bounding box center [710, 646] width 46 height 37
click at [657, 655] on span "21" at bounding box center [661, 646] width 46 height 37
click at [917, 520] on div "Cart PETROL LAWNMOWER - 410mm $229.00 1 Item total: $229.00 Sub Total $229.00 P…" at bounding box center [616, 501] width 1135 height 1307
click at [627, 394] on select "Pickup from Gepps Cross Delivery" at bounding box center [616, 387] width 363 height 35
select select "Delivery"
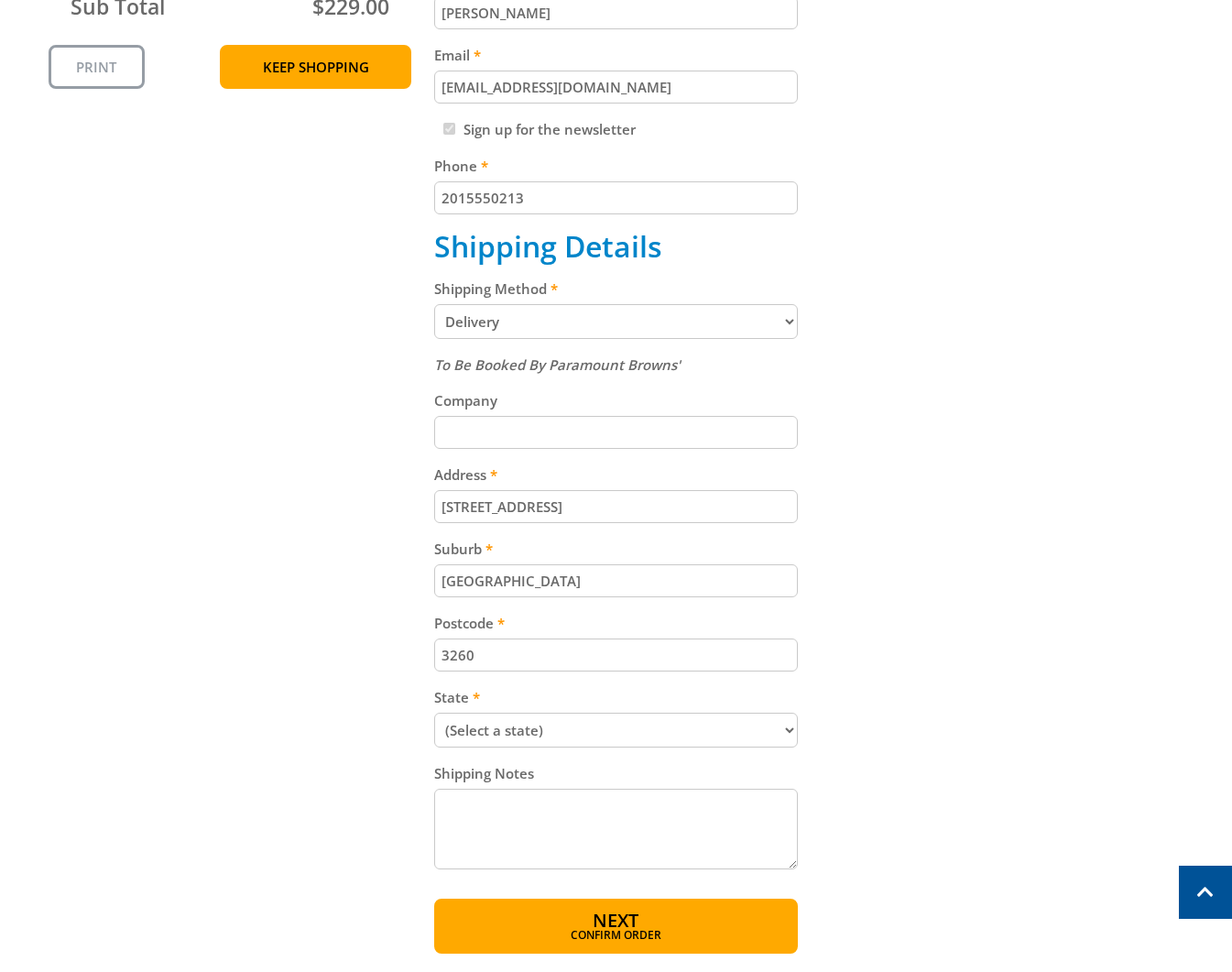
scroll to position [625, 0]
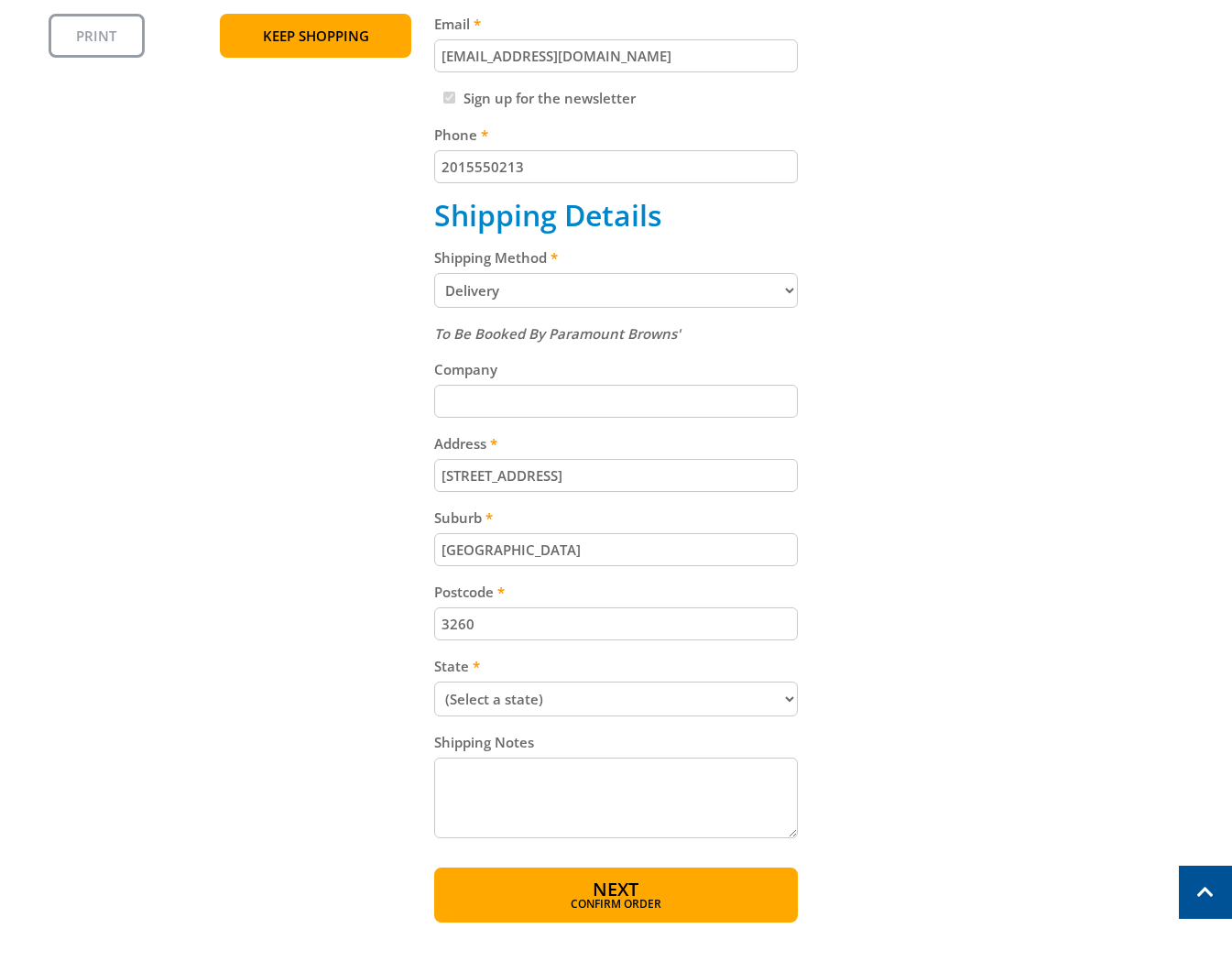
click at [536, 405] on input "Company" at bounding box center [616, 401] width 363 height 33
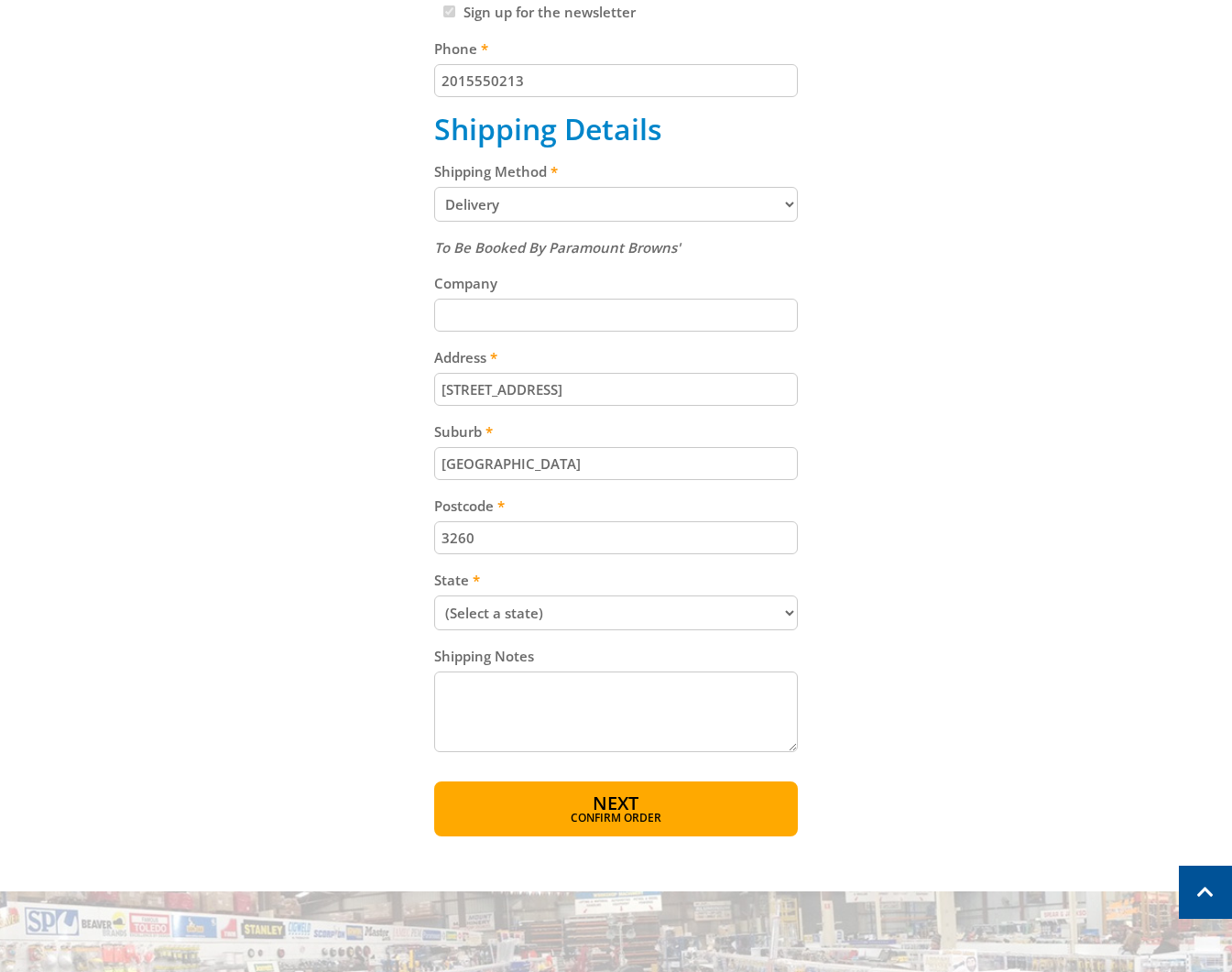
scroll to position [712, 0]
click at [586, 391] on input "[STREET_ADDRESS]" at bounding box center [616, 388] width 363 height 33
paste input "[STREET_ADDRESS][PERSON_NAME]"
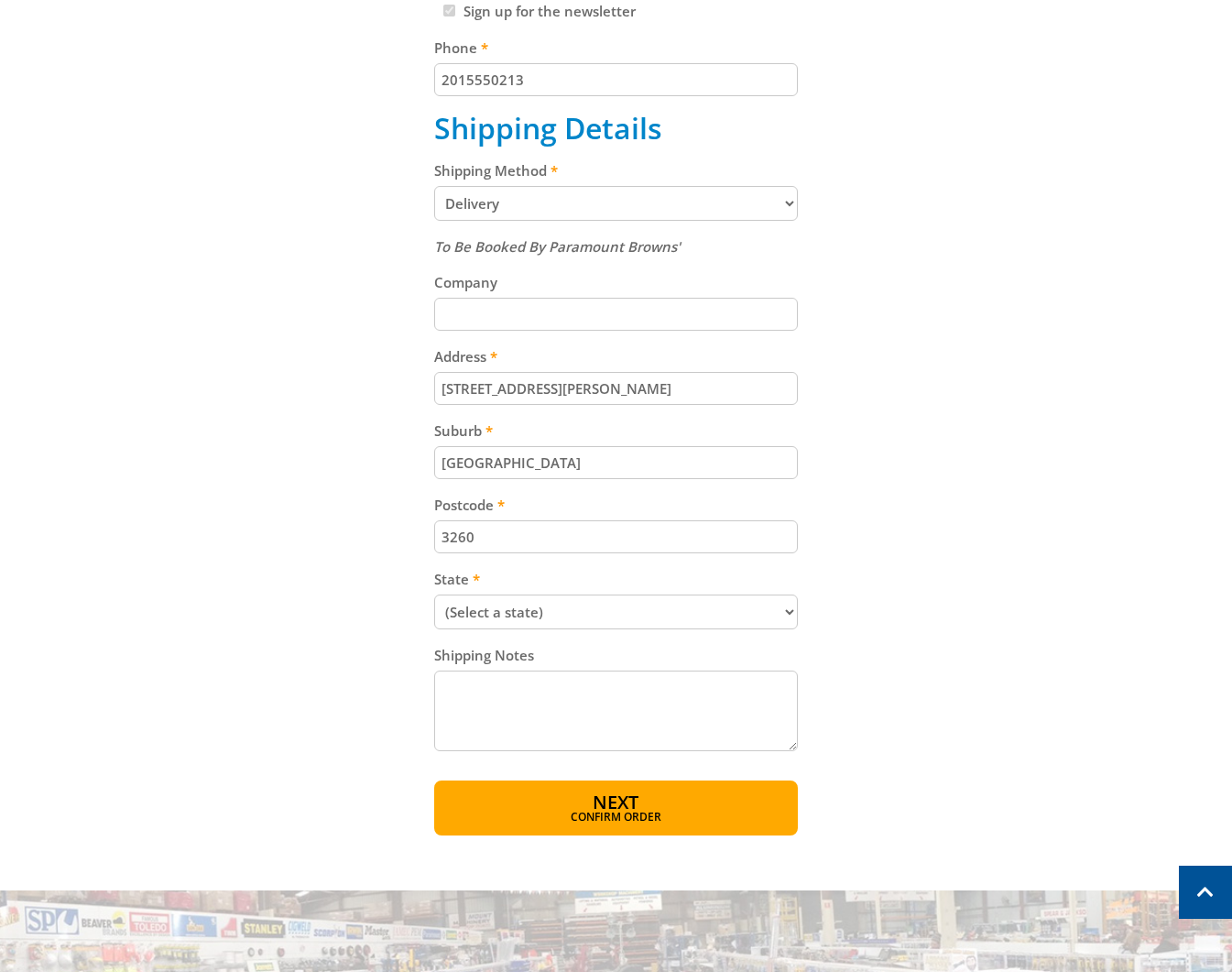
type input "[STREET_ADDRESS][PERSON_NAME]"
click at [585, 463] on input "[GEOGRAPHIC_DATA]" at bounding box center [616, 462] width 363 height 33
paste input "Totness"
type input "Totness"
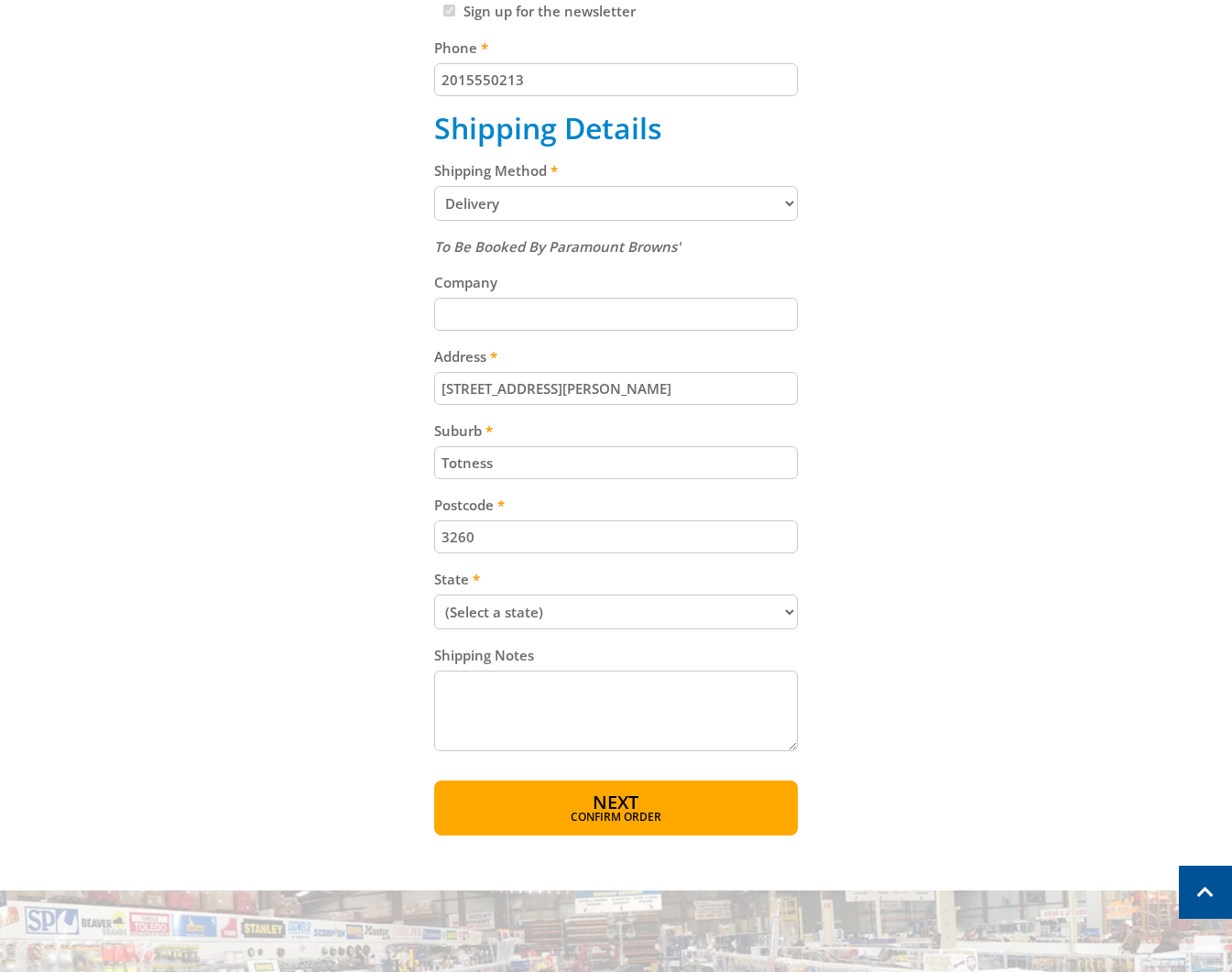
click at [636, 521] on input "3260" at bounding box center [616, 537] width 363 height 33
paste input "525"
type input "5250"
click at [484, 605] on select "(Select a state) [GEOGRAPHIC_DATA] [GEOGRAPHIC_DATA] [GEOGRAPHIC_DATA] [GEOGRAP…" at bounding box center [616, 611] width 363 height 35
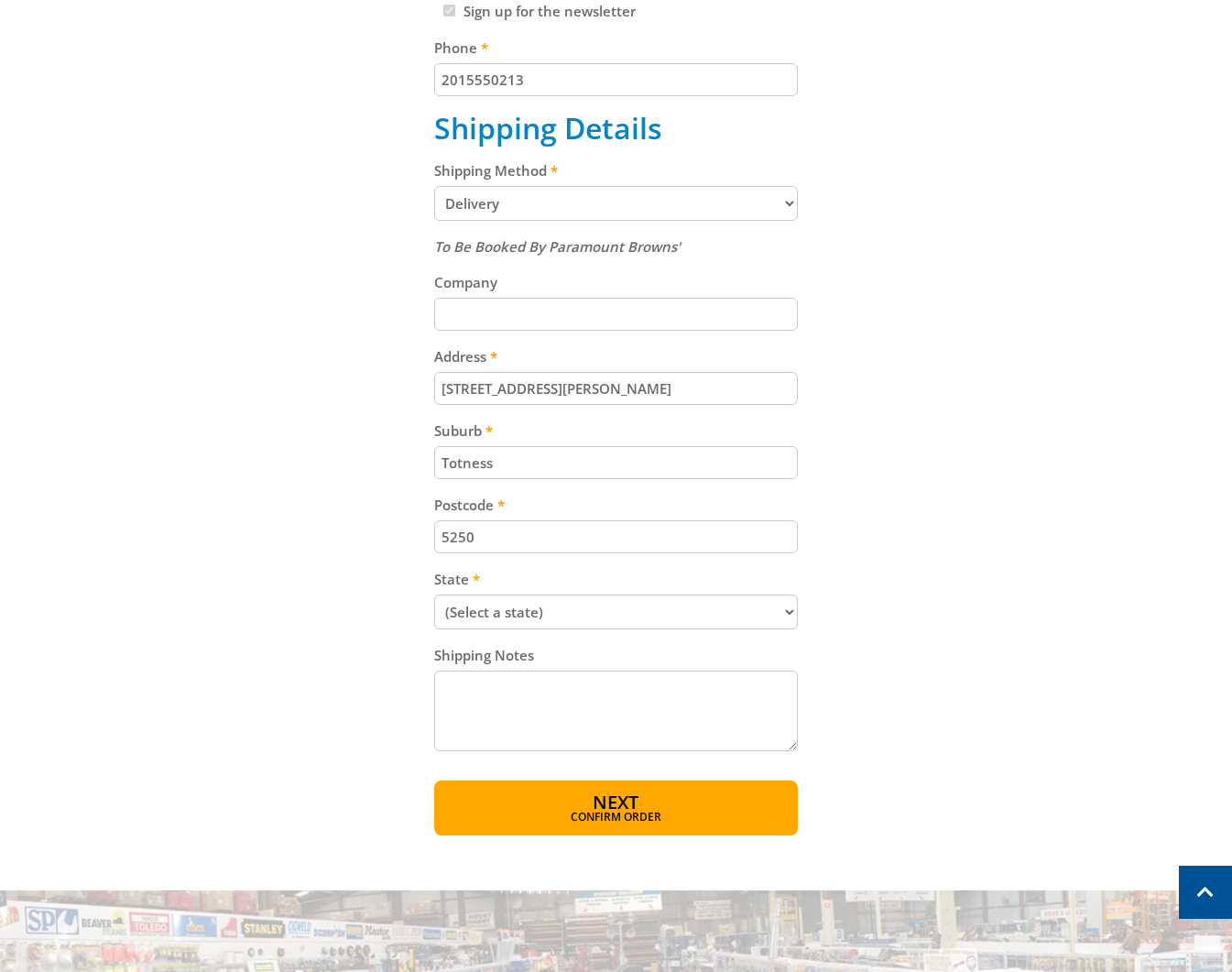
select select "SA"
click at [434, 594] on select "(Select a state) [GEOGRAPHIC_DATA] [GEOGRAPHIC_DATA] [GEOGRAPHIC_DATA] [GEOGRAP…" at bounding box center [616, 611] width 363 height 35
click at [804, 629] on div "Cart PETROL LAWNMOWER - 410mm $229.00 1 Item total: $229.00 Sub Total $229.00 P…" at bounding box center [616, 250] width 1135 height 1172
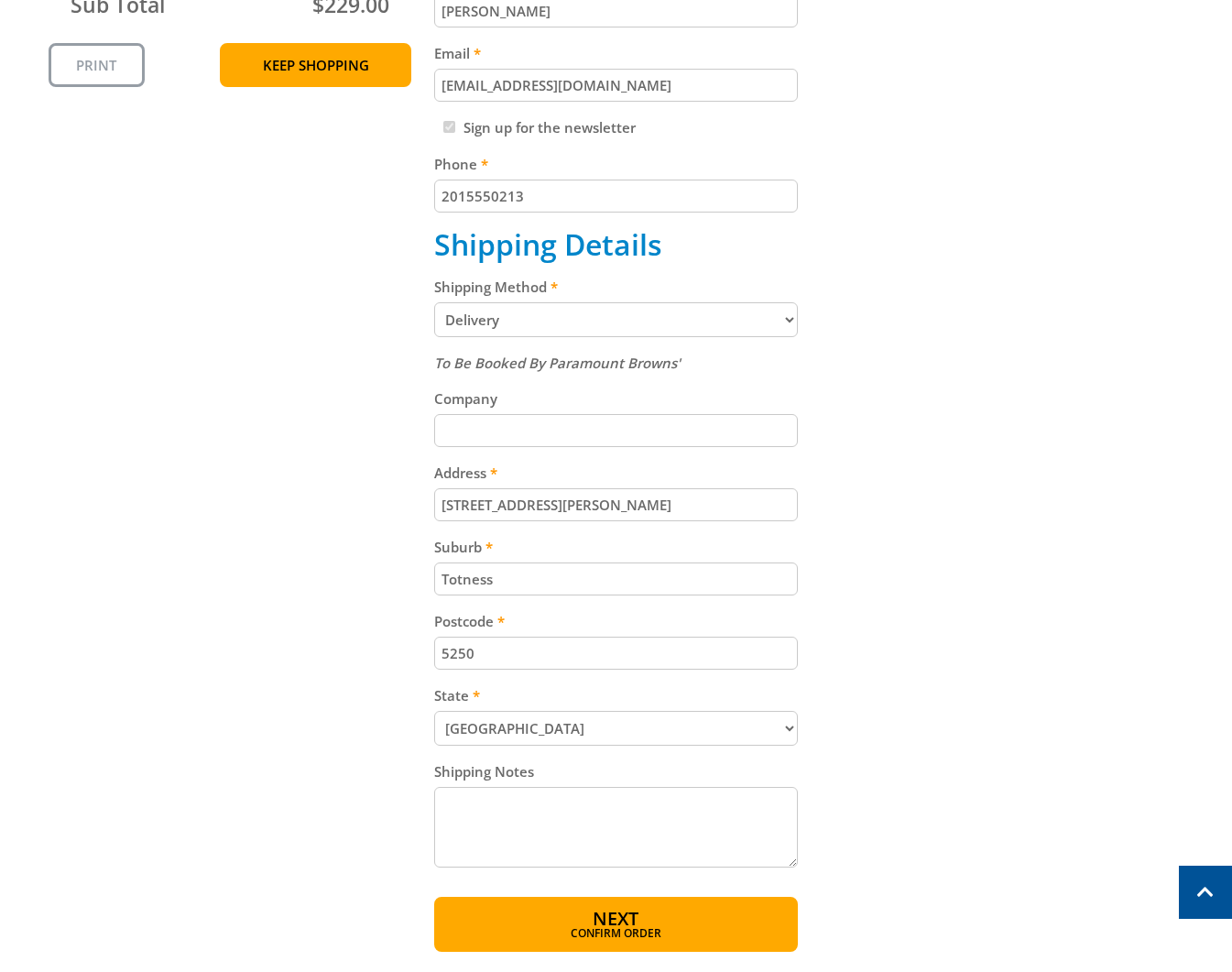
scroll to position [234, 0]
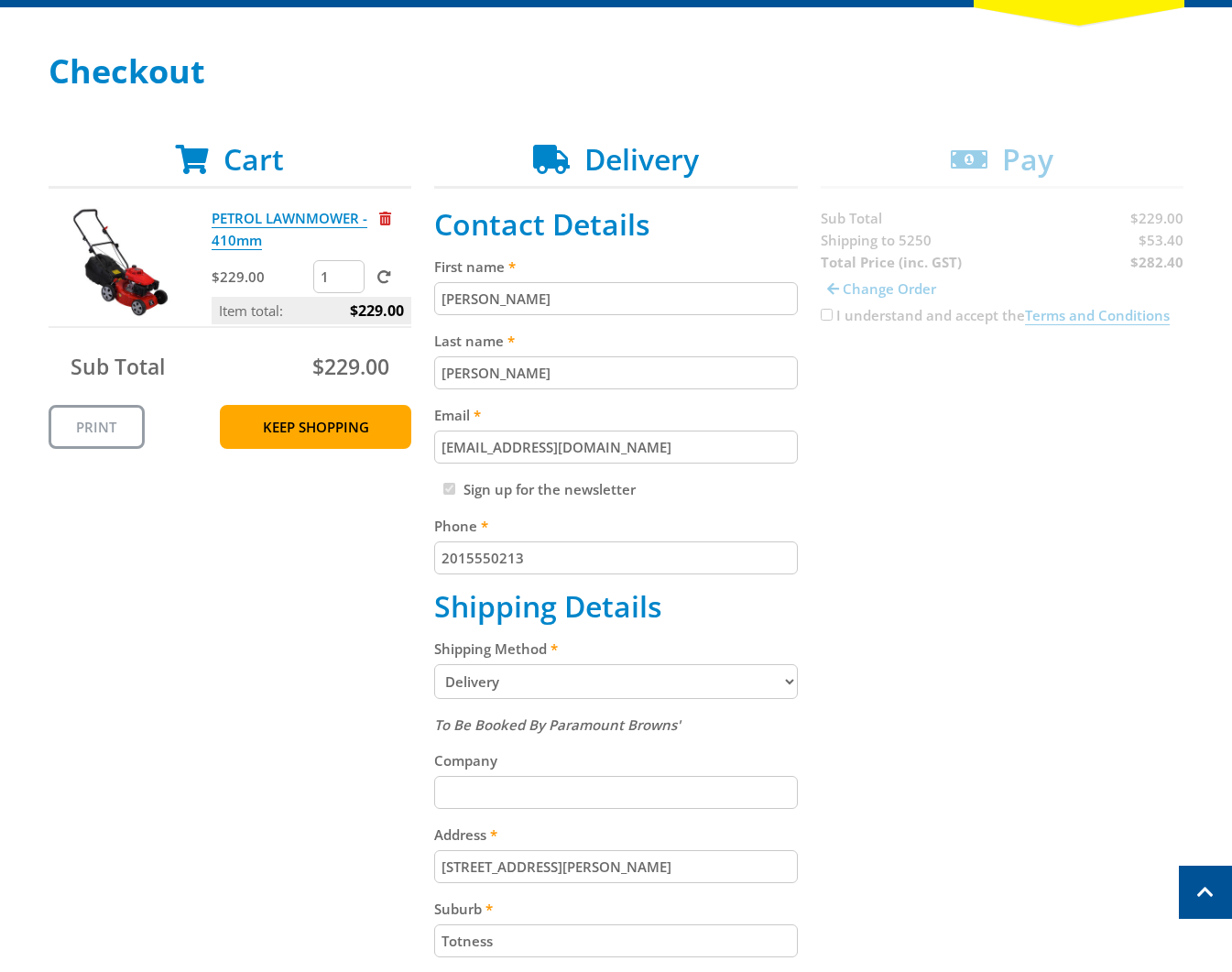
click at [881, 344] on div "Cart PETROL LAWNMOWER - 410mm $229.00 1 Item total: $229.00 Sub Total $229.00 P…" at bounding box center [616, 728] width 1135 height 1172
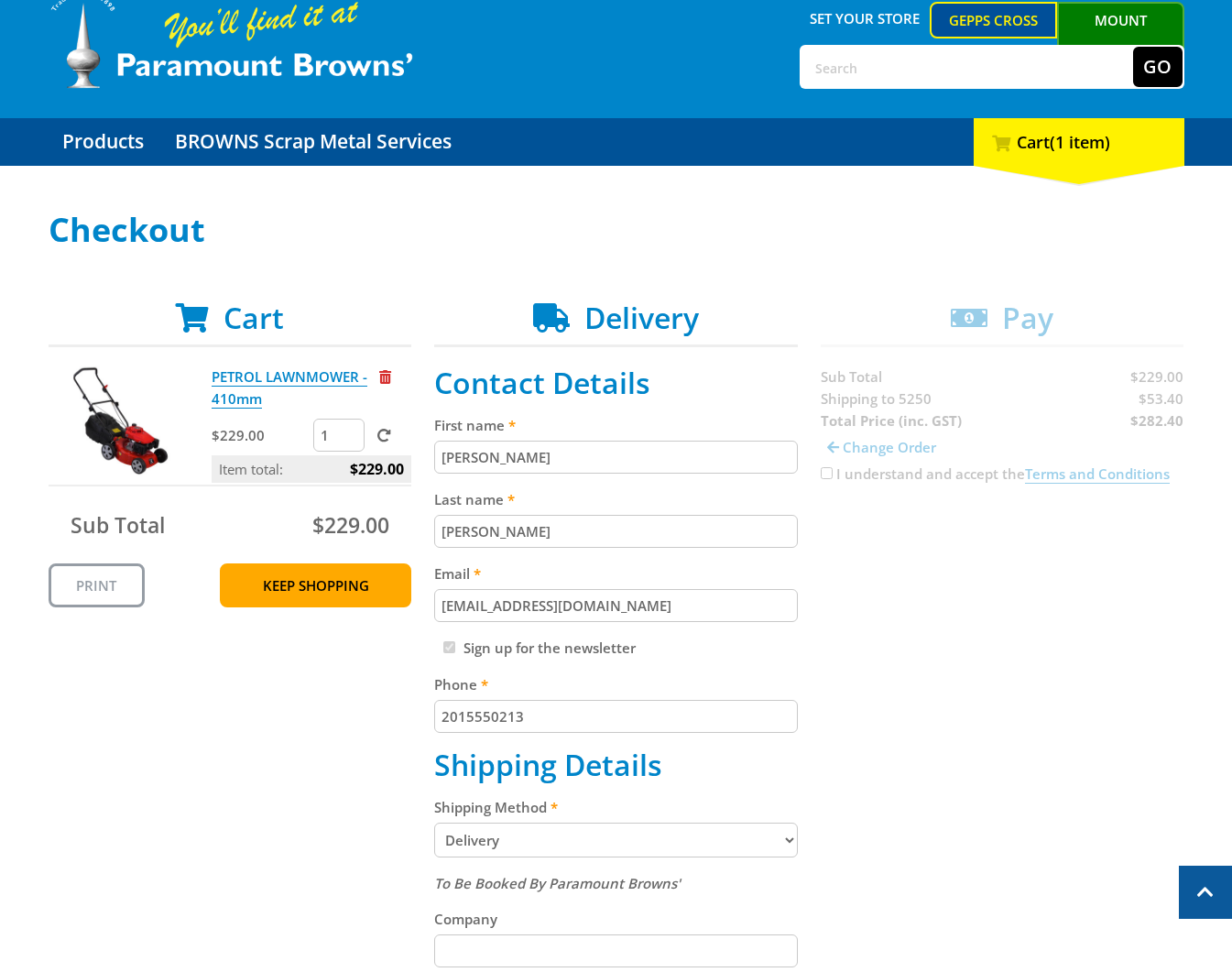
scroll to position [49, 0]
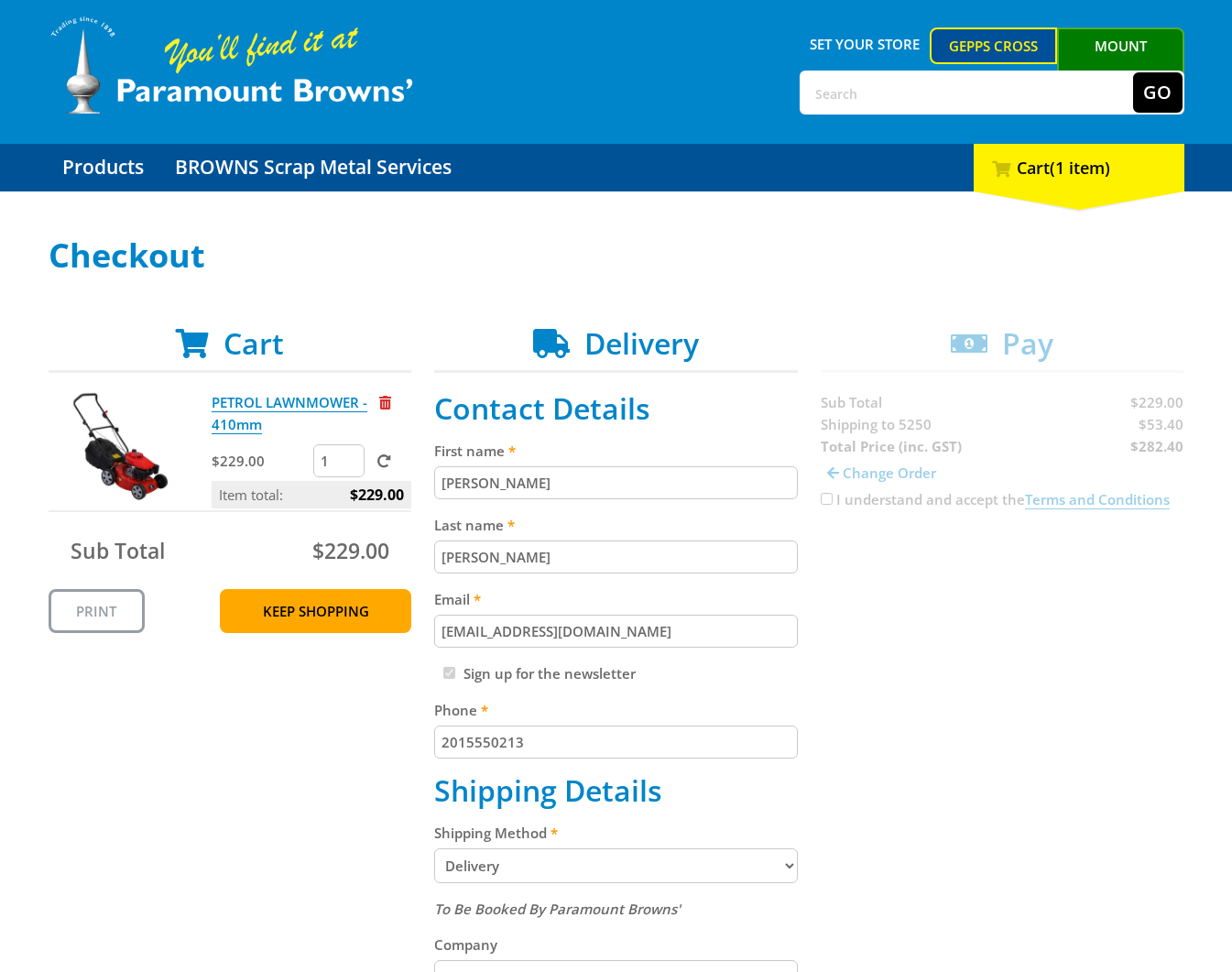
click at [823, 496] on div "Cart PETROL LAWNMOWER - 410mm $229.00 1 Item total: $229.00 Sub Total $229.00 P…" at bounding box center [616, 912] width 1135 height 1172
click at [822, 495] on div "Cart PETROL LAWNMOWER - 410mm $229.00 1 Item total: $229.00 Sub Total $229.00 P…" at bounding box center [616, 912] width 1135 height 1172
click at [822, 493] on div "Cart PETROL LAWNMOWER - 410mm $229.00 1 Item total: $229.00 Sub Total $229.00 P…" at bounding box center [616, 912] width 1135 height 1172
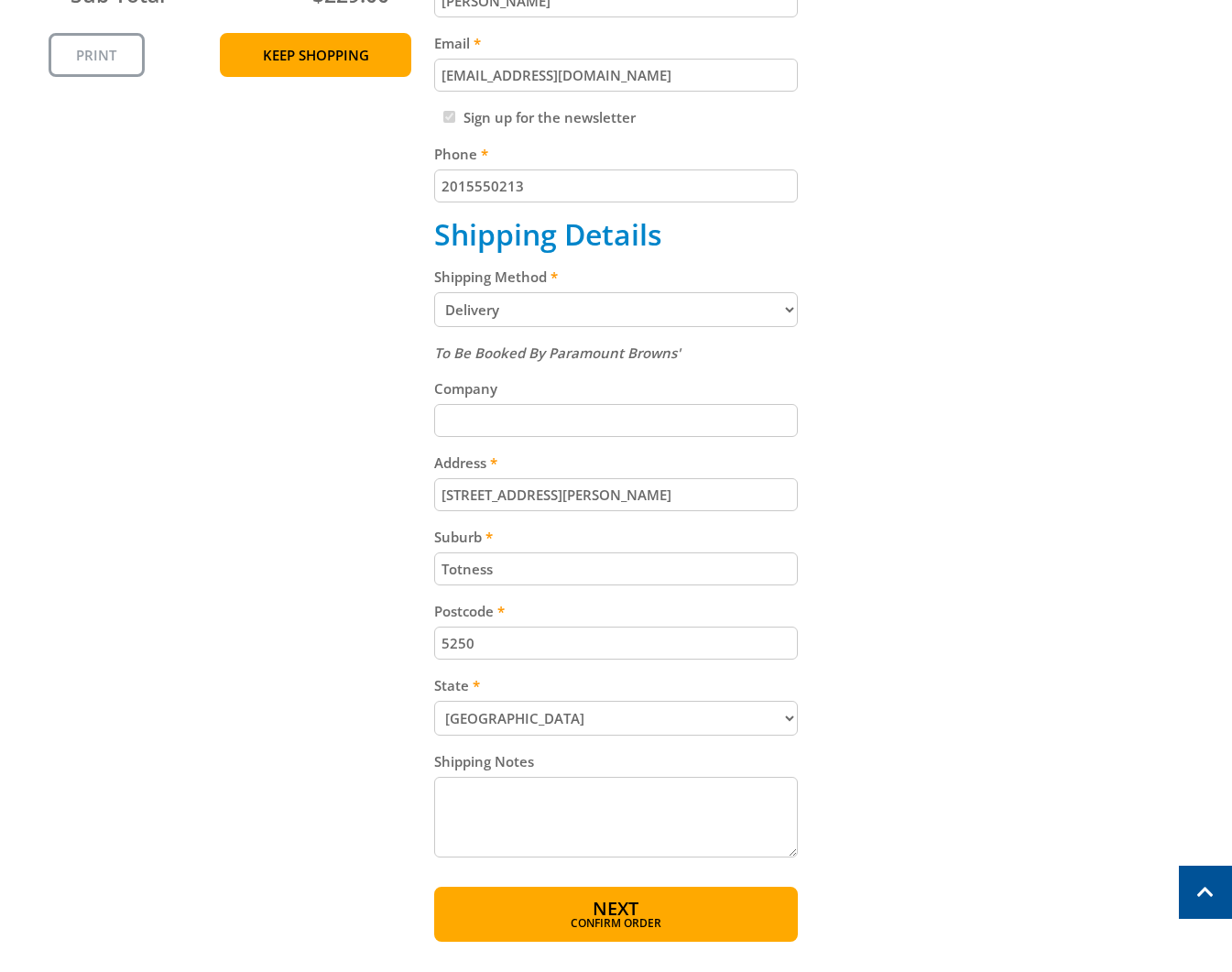
scroll to position [747, 0]
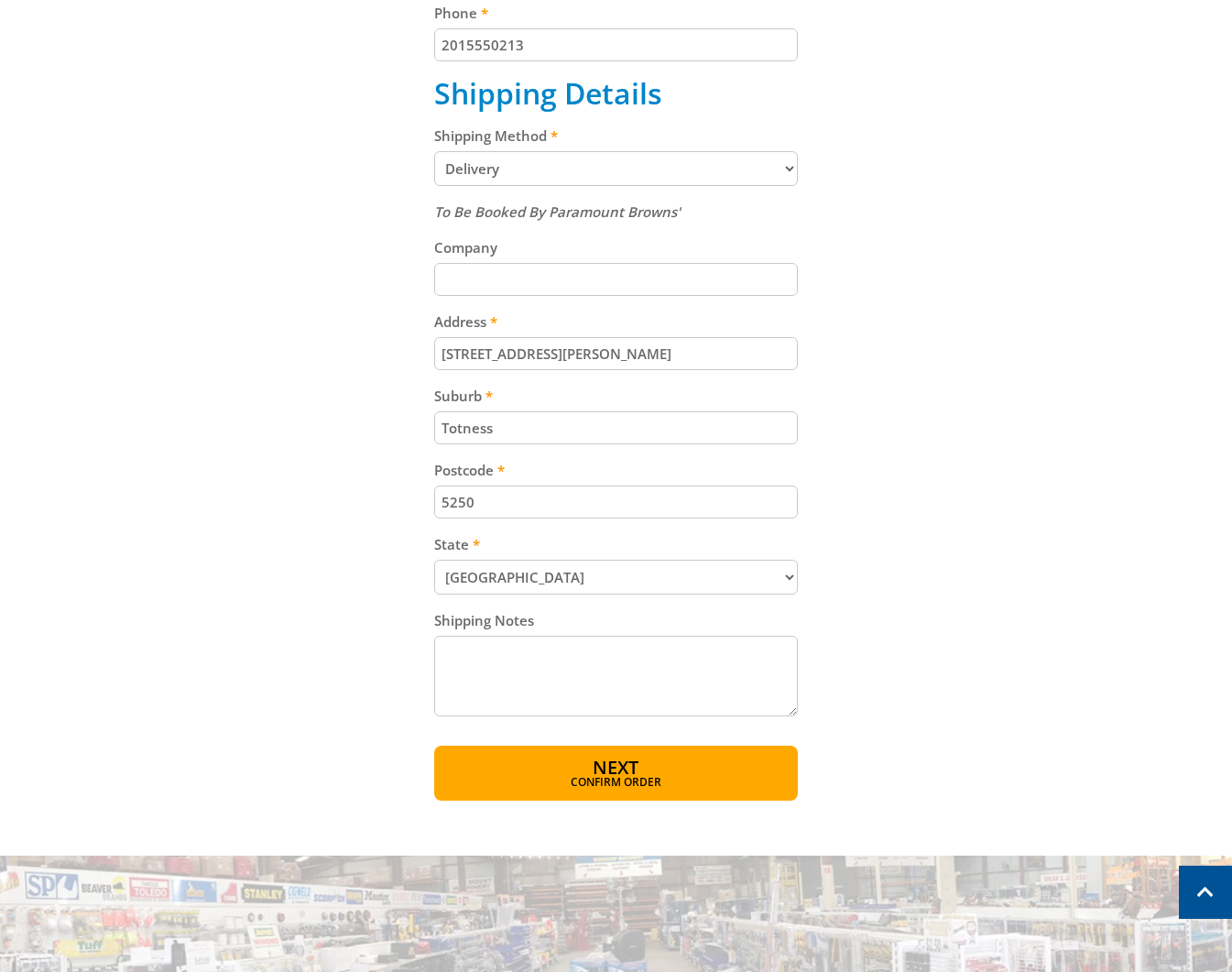
drag, startPoint x: 537, startPoint y: 783, endPoint x: 552, endPoint y: 785, distance: 15.1
click at [547, 785] on span "Confirm order" at bounding box center [615, 783] width 285 height 11
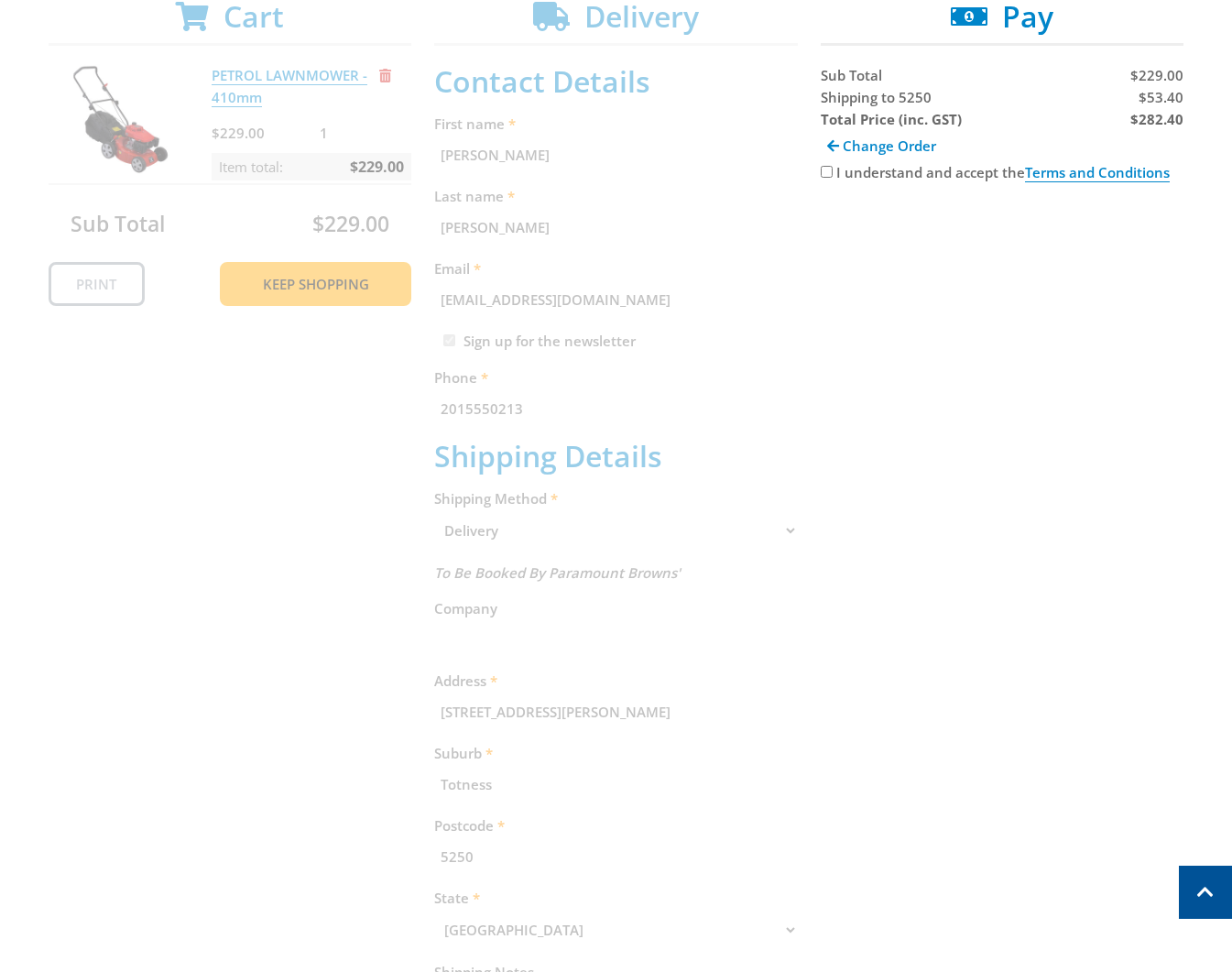
scroll to position [376, 0]
click at [832, 172] on div "I understand and accept the Terms and Conditions" at bounding box center [1002, 172] width 363 height 22
click at [823, 168] on input "I understand and accept the Terms and Conditions" at bounding box center [826, 172] width 12 height 12
checkbox input "true"
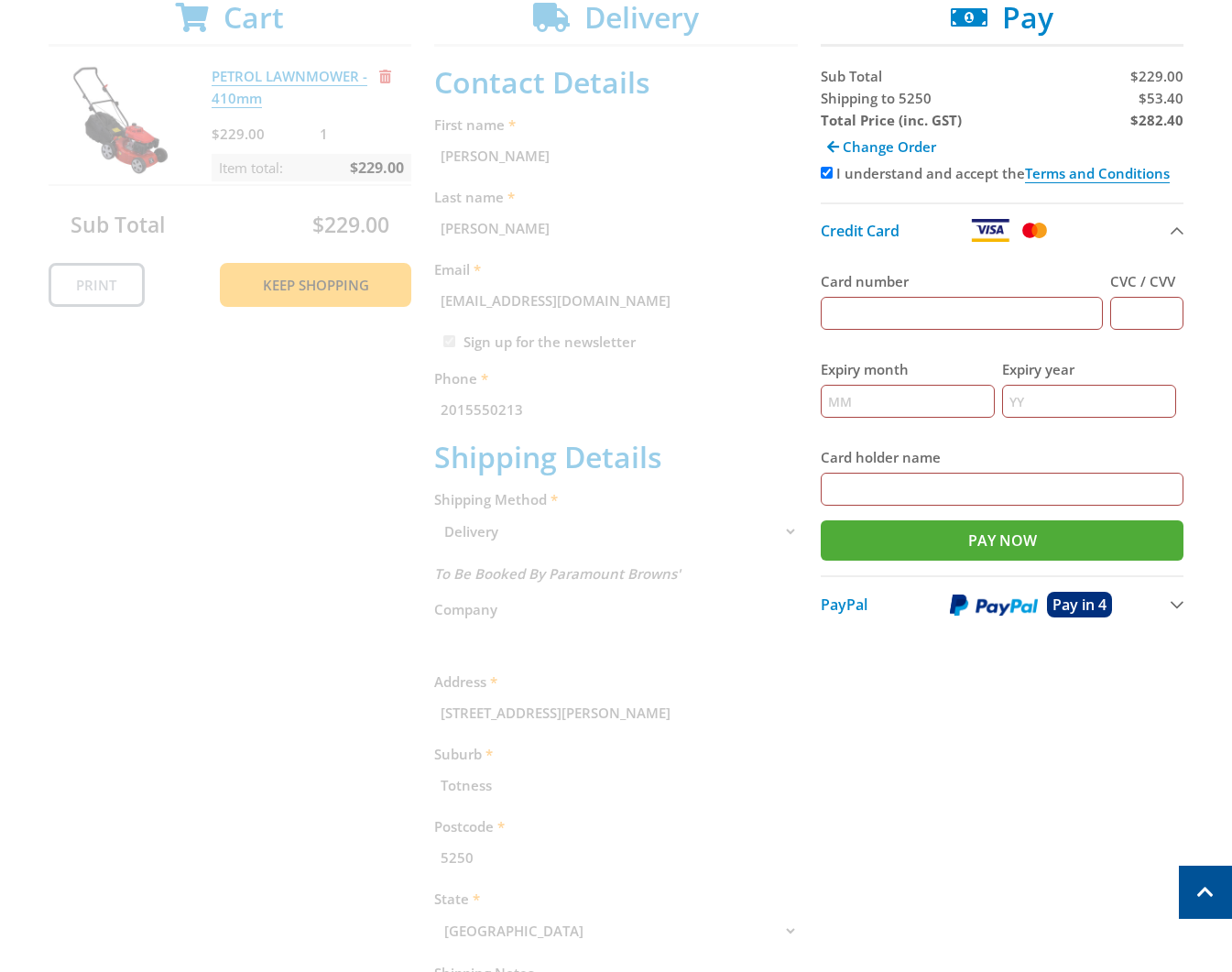
click at [854, 109] on div "Total Price (inc. GST)" at bounding box center [909, 119] width 178 height 22
click at [861, 89] on span "Shipping to 5250" at bounding box center [875, 97] width 111 height 18
click at [859, 89] on span "Shipping to 5250" at bounding box center [875, 97] width 111 height 18
copy span "Shipping"
click at [1161, 98] on span "$53.40" at bounding box center [1160, 97] width 44 height 18
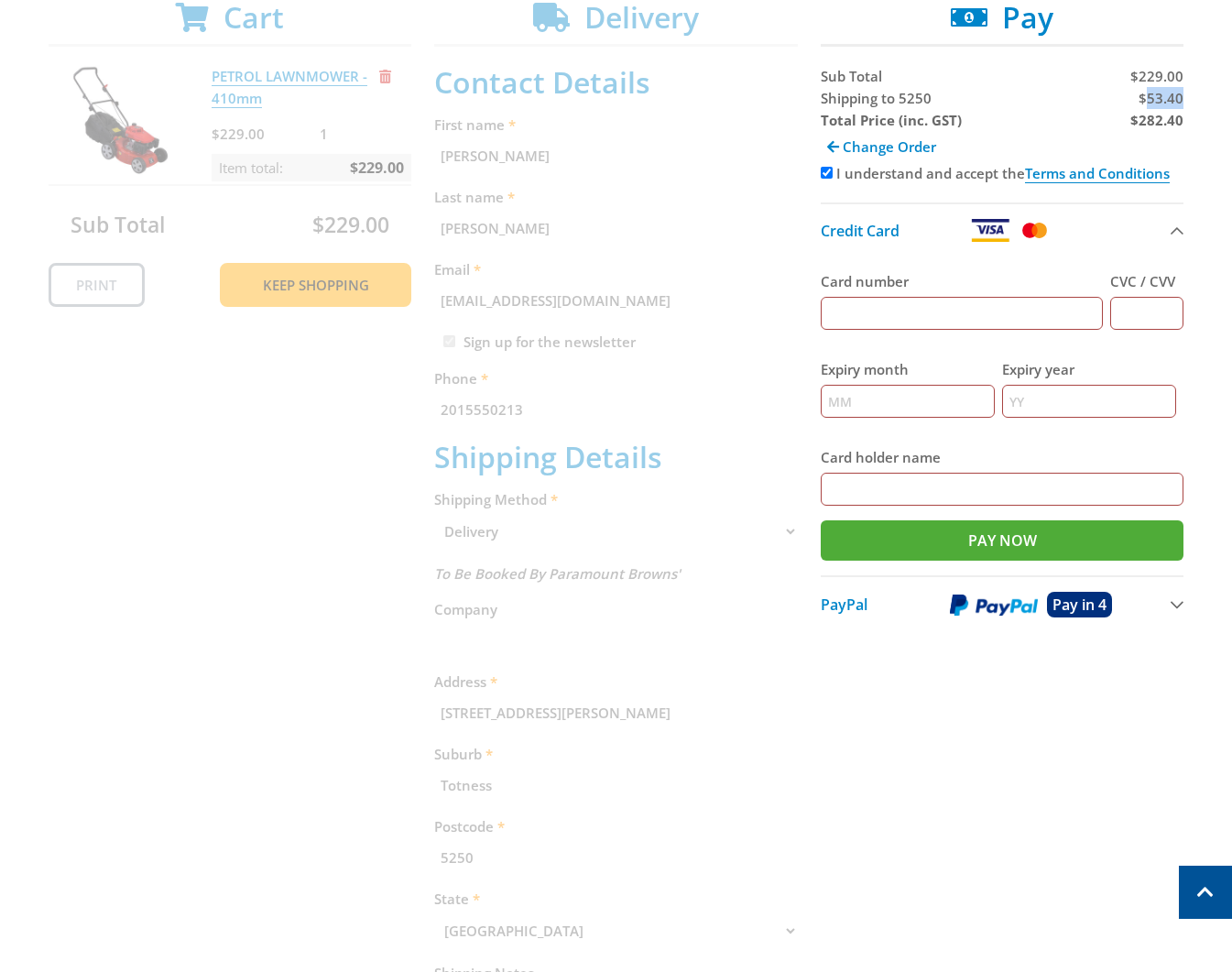
click at [1161, 98] on span "$53.40" at bounding box center [1160, 97] width 44 height 18
copy span "53.40"
click at [1170, 127] on strong "$282.40" at bounding box center [1156, 119] width 53 height 18
copy strong "282.40"
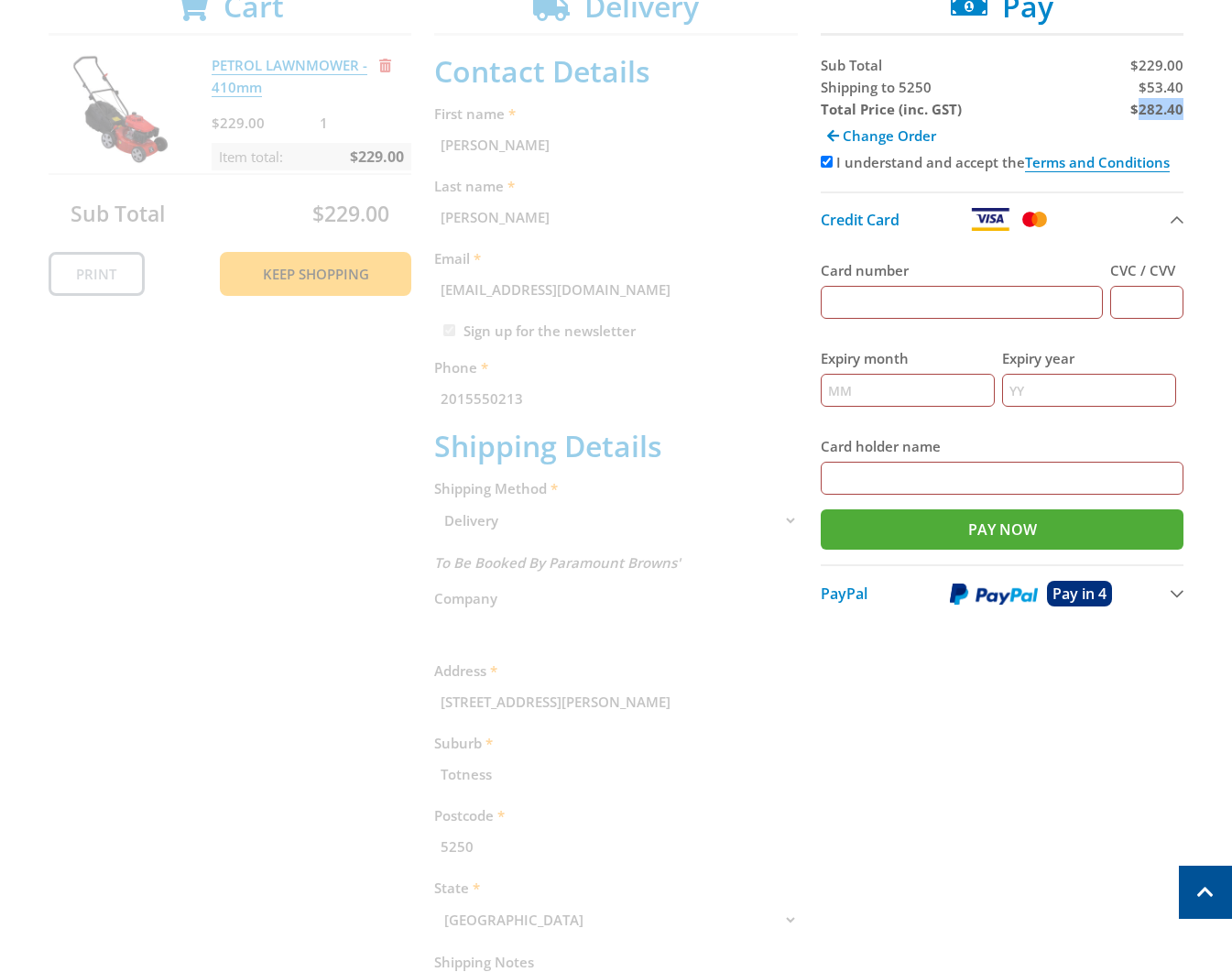
scroll to position [124, 0]
